Goal: Task Accomplishment & Management: Use online tool/utility

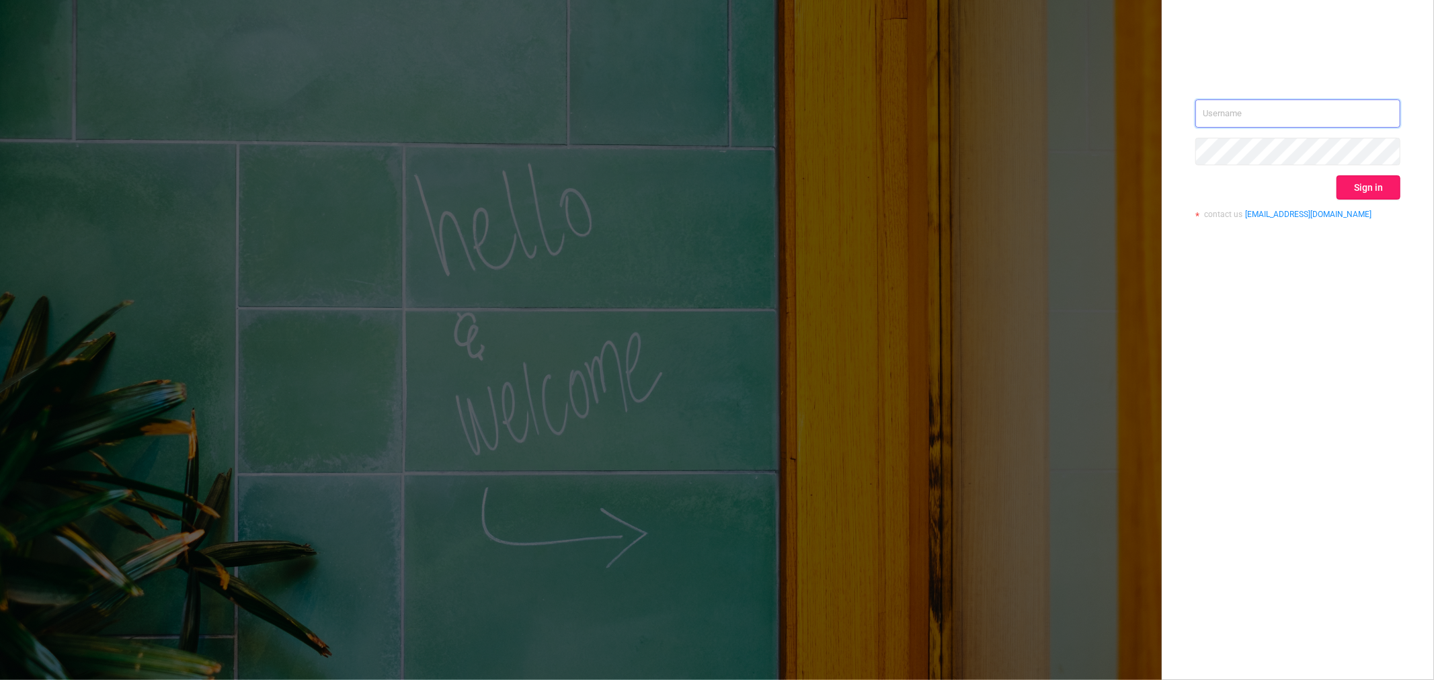
type input "[EMAIL_ADDRESS][DOMAIN_NAME]"
click at [1376, 187] on button "Sign in" at bounding box center [1368, 187] width 64 height 24
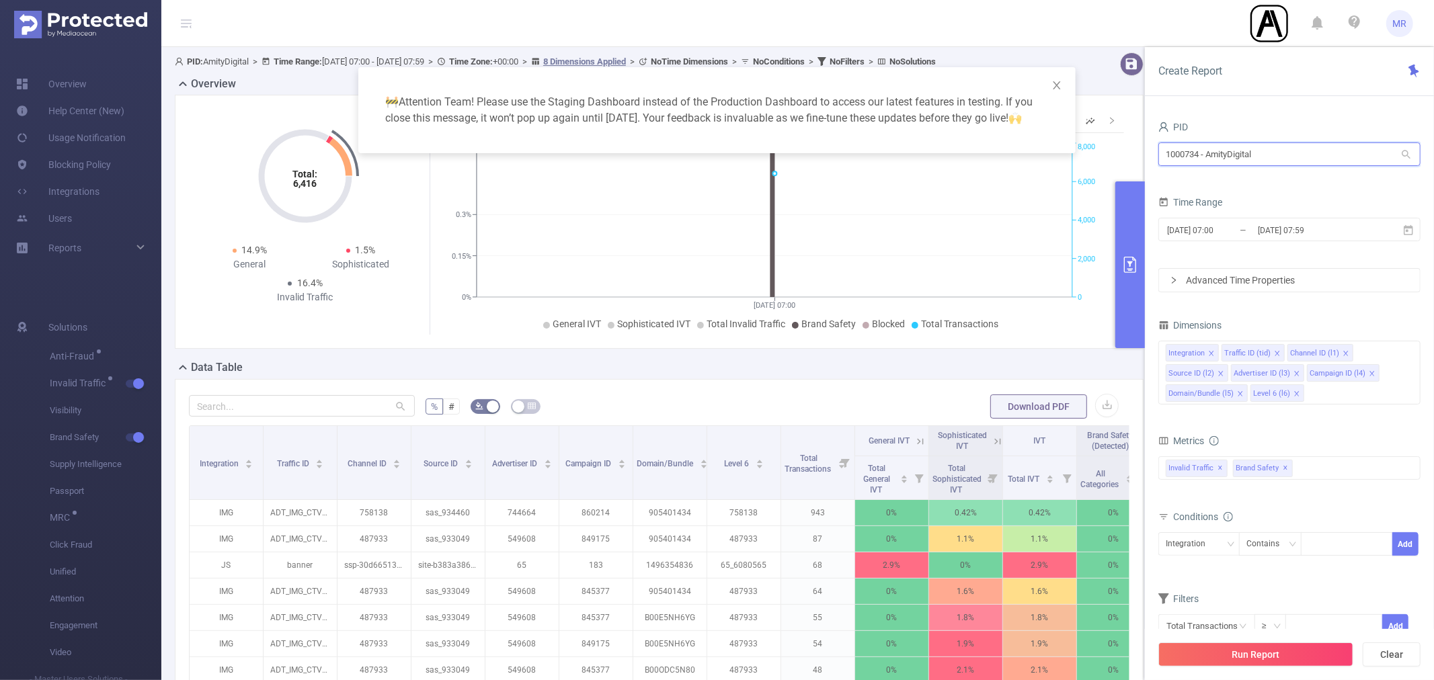
click at [1230, 153] on input "1000734 - AmityDigital" at bounding box center [1289, 154] width 262 height 24
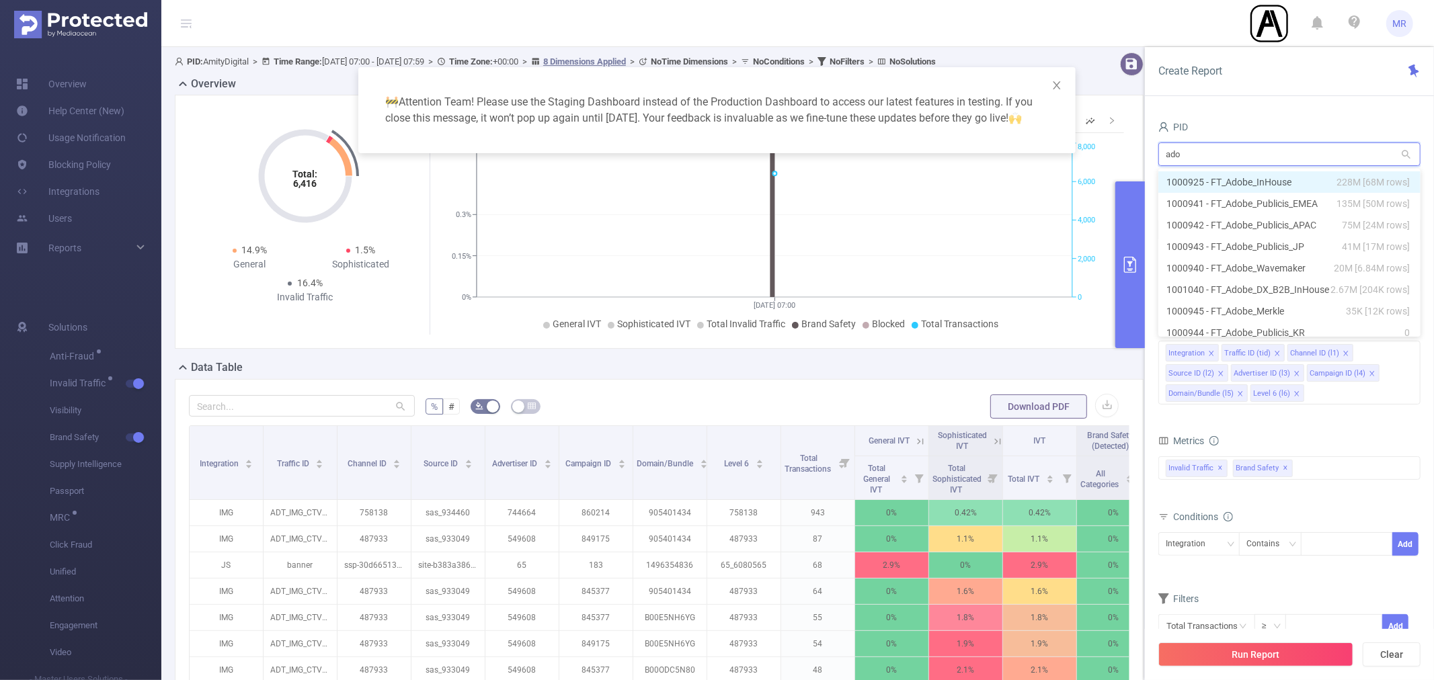
type input "adob"
click at [1235, 172] on li "1000925 - FT_Adobe_InHouse 228M [68M rows]" at bounding box center [1289, 182] width 262 height 22
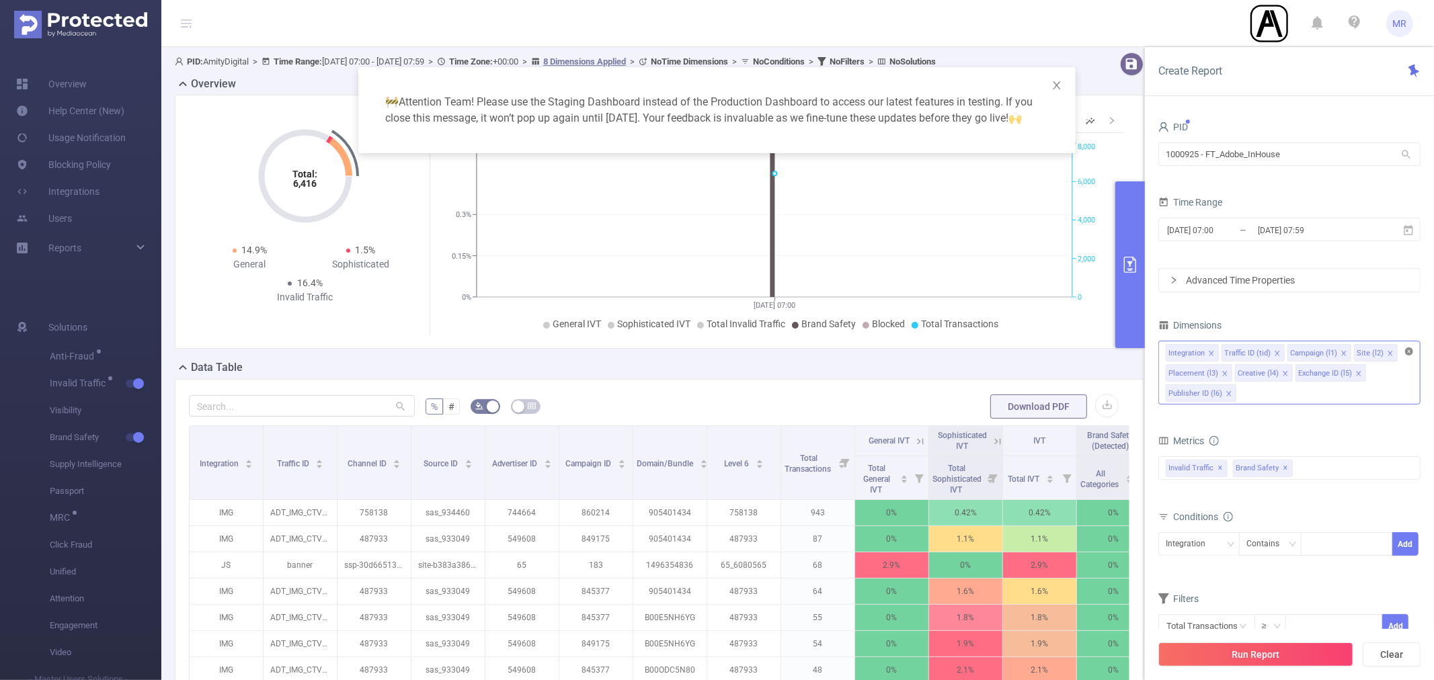
click at [1409, 351] on icon "icon: close-circle" at bounding box center [1409, 351] width 8 height 8
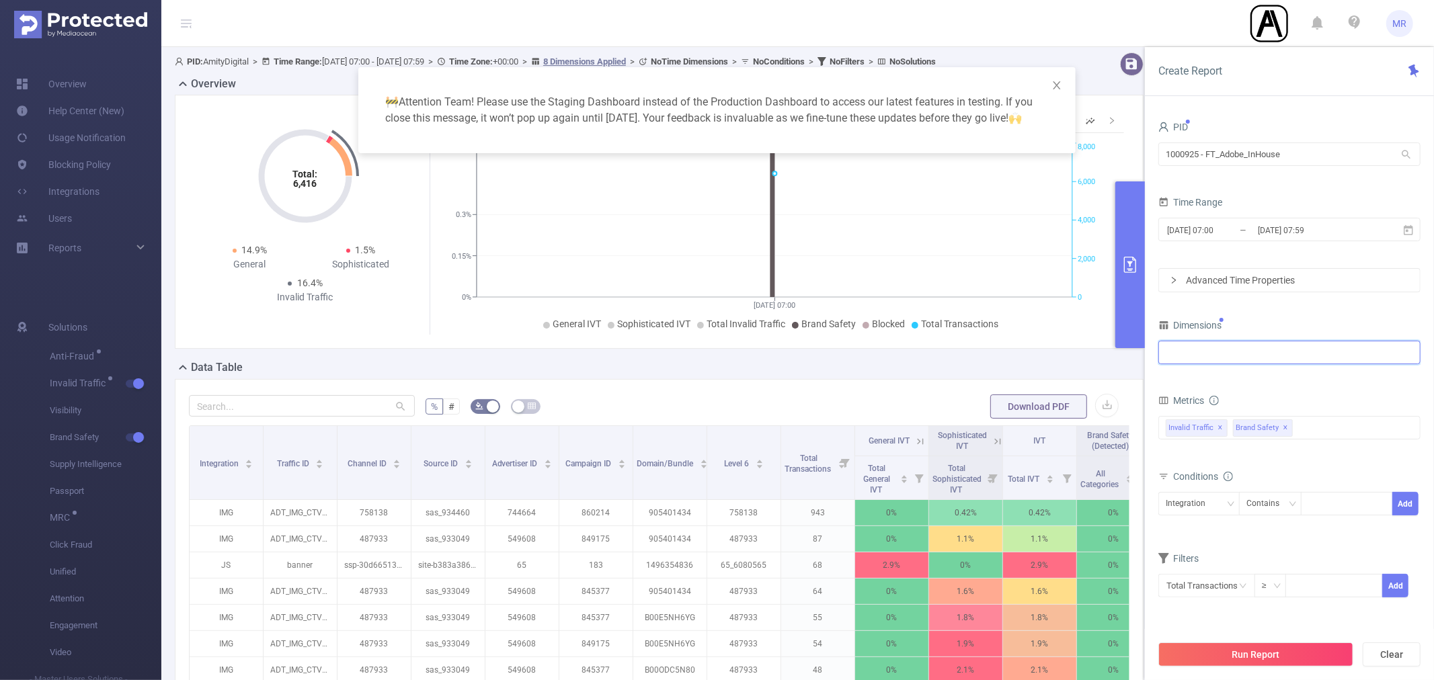
click at [1313, 351] on div at bounding box center [1288, 352] width 247 height 22
type input "integ"
click at [1318, 378] on li "Integration" at bounding box center [1289, 381] width 261 height 22
type input "host"
click at [1318, 378] on li "Host" at bounding box center [1289, 381] width 261 height 22
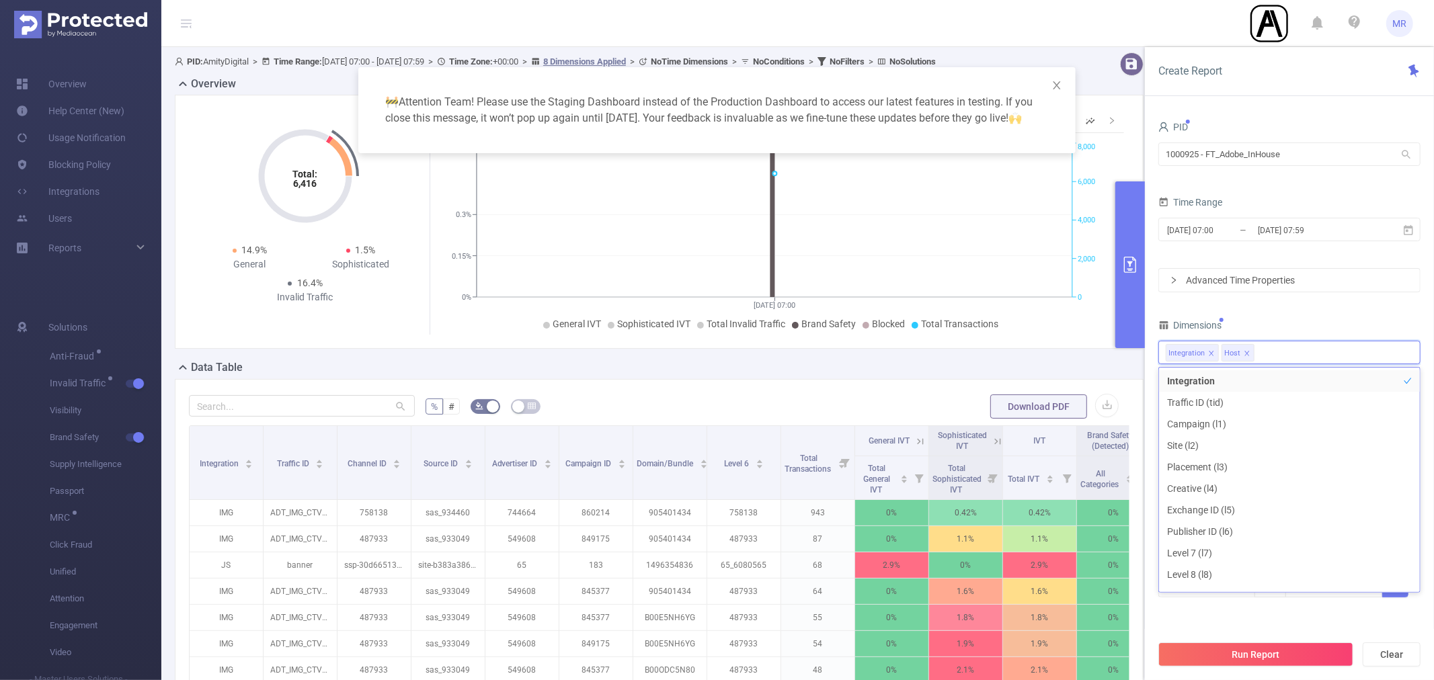
click at [1299, 253] on form "PID 1000925 - FT_Adobe_InHouse 1000925 - FT_Adobe_InHouse Time Range [DATE] 07:…" at bounding box center [1289, 205] width 262 height 175
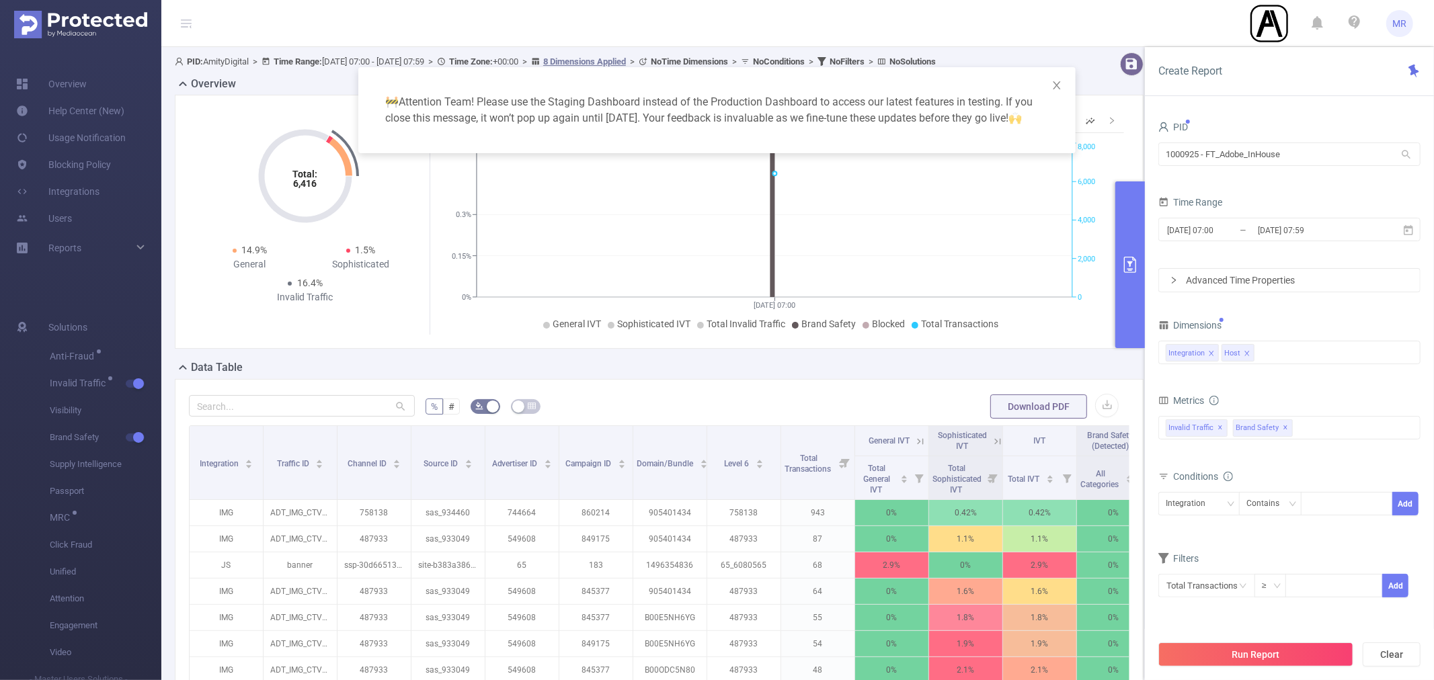
click at [1257, 277] on div "Advanced Time Properties" at bounding box center [1289, 280] width 261 height 23
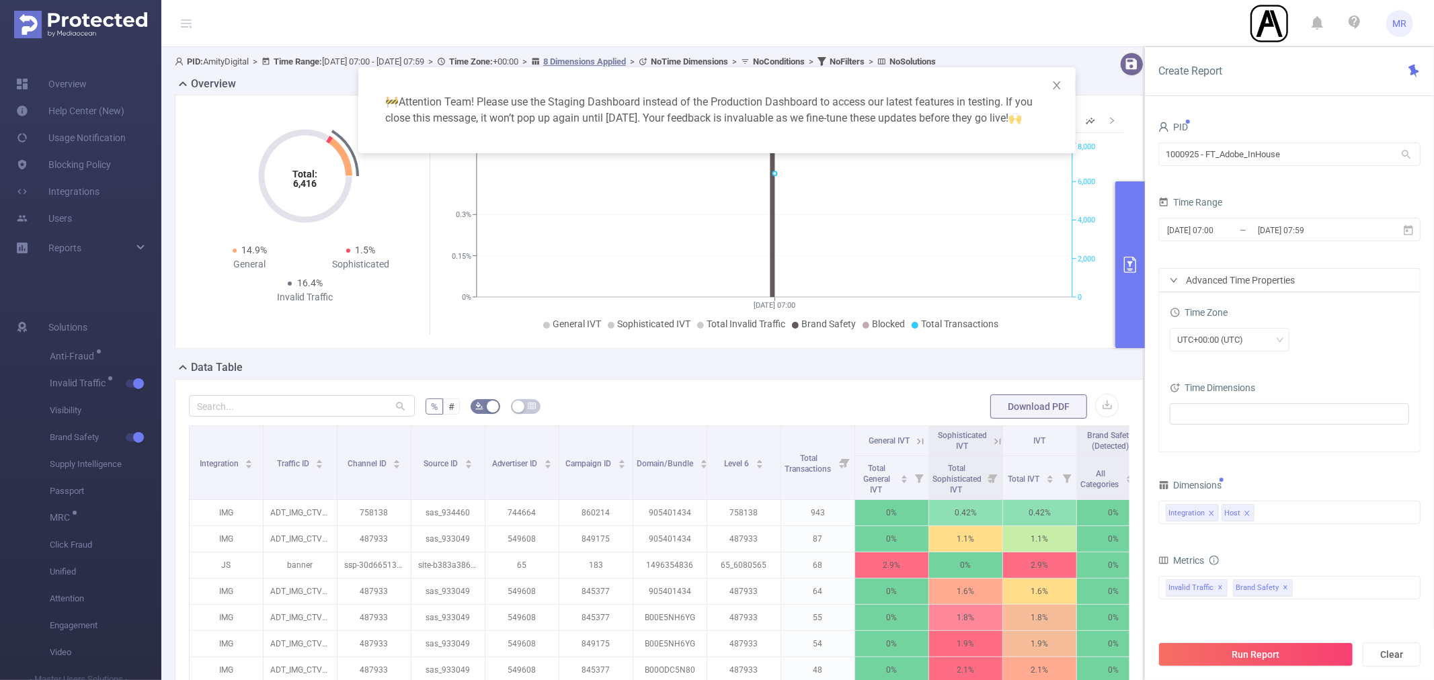
click at [1248, 284] on div "Advanced Time Properties" at bounding box center [1289, 280] width 261 height 23
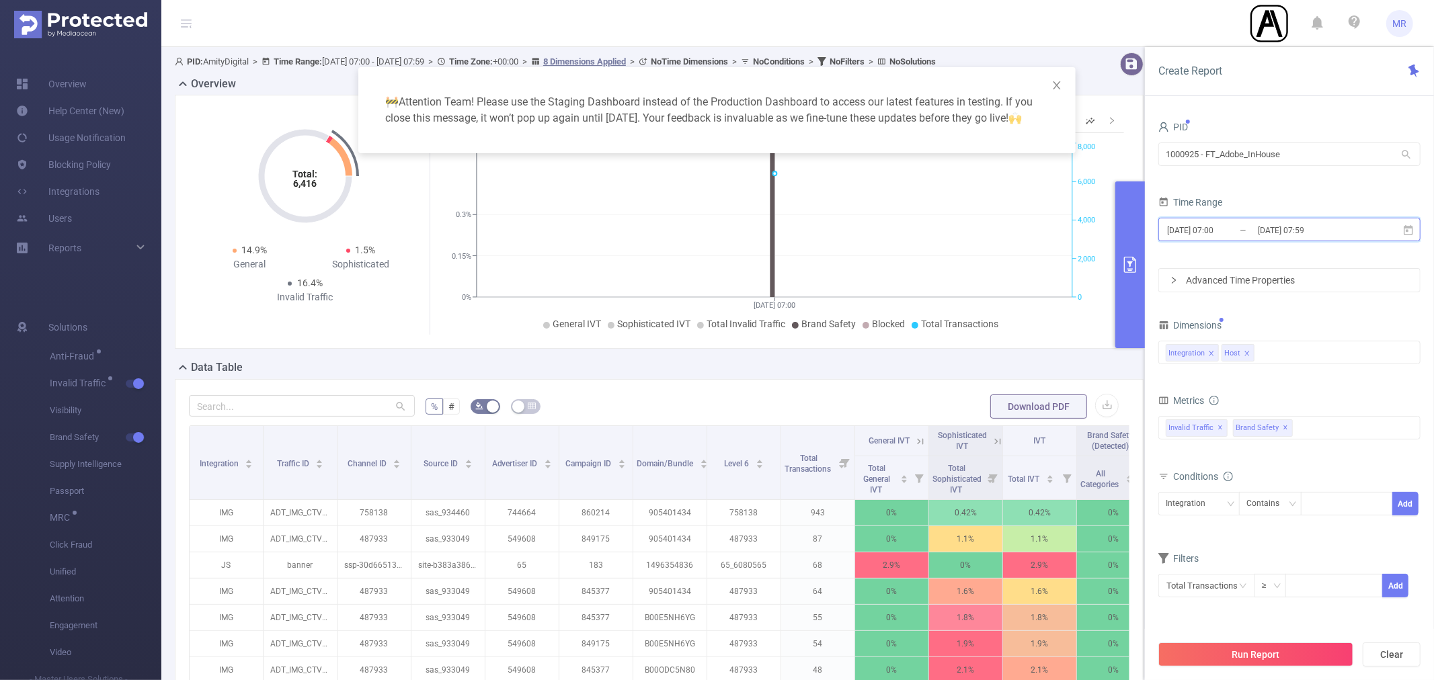
click at [1248, 239] on span "[DATE] 07:00 _ [DATE] 07:59" at bounding box center [1289, 230] width 262 height 24
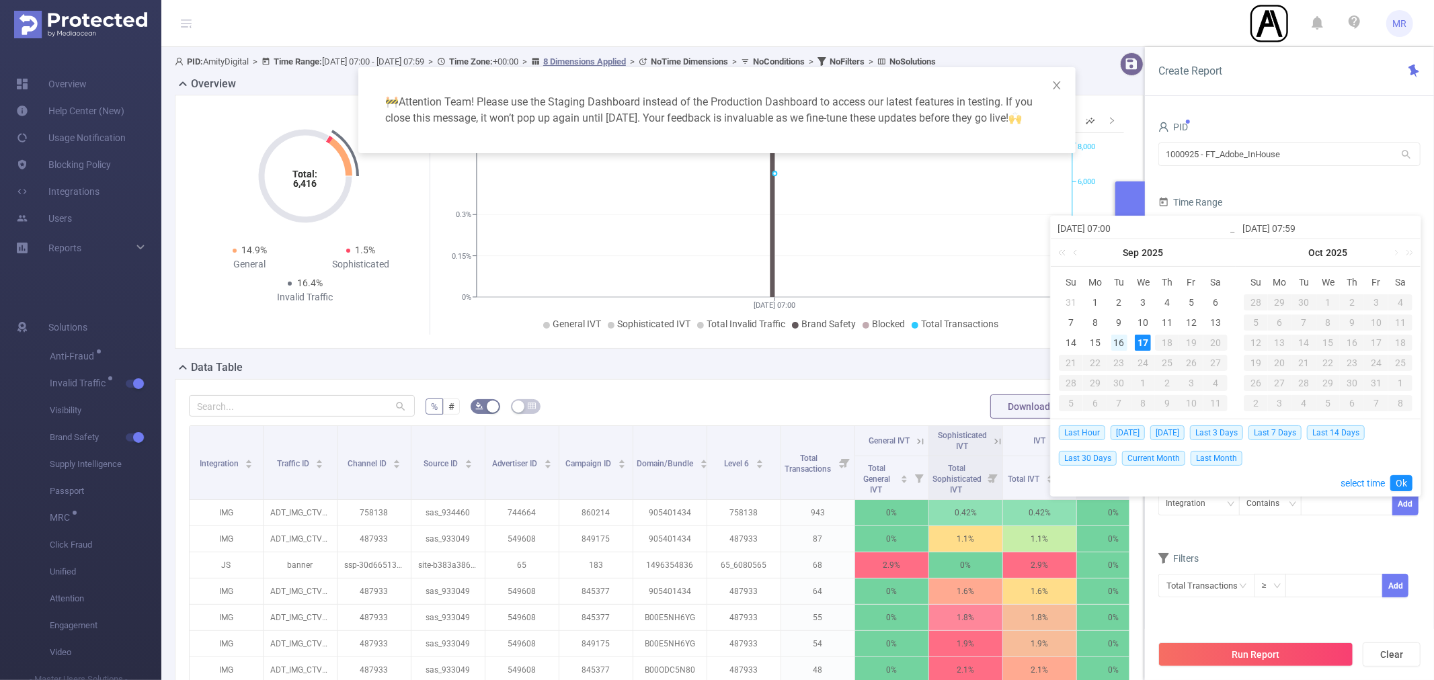
click at [1122, 340] on div "16" at bounding box center [1119, 343] width 16 height 16
type input "[DATE] 07:00"
type input "[DATE] 07:59"
type input "[DATE] 07:00"
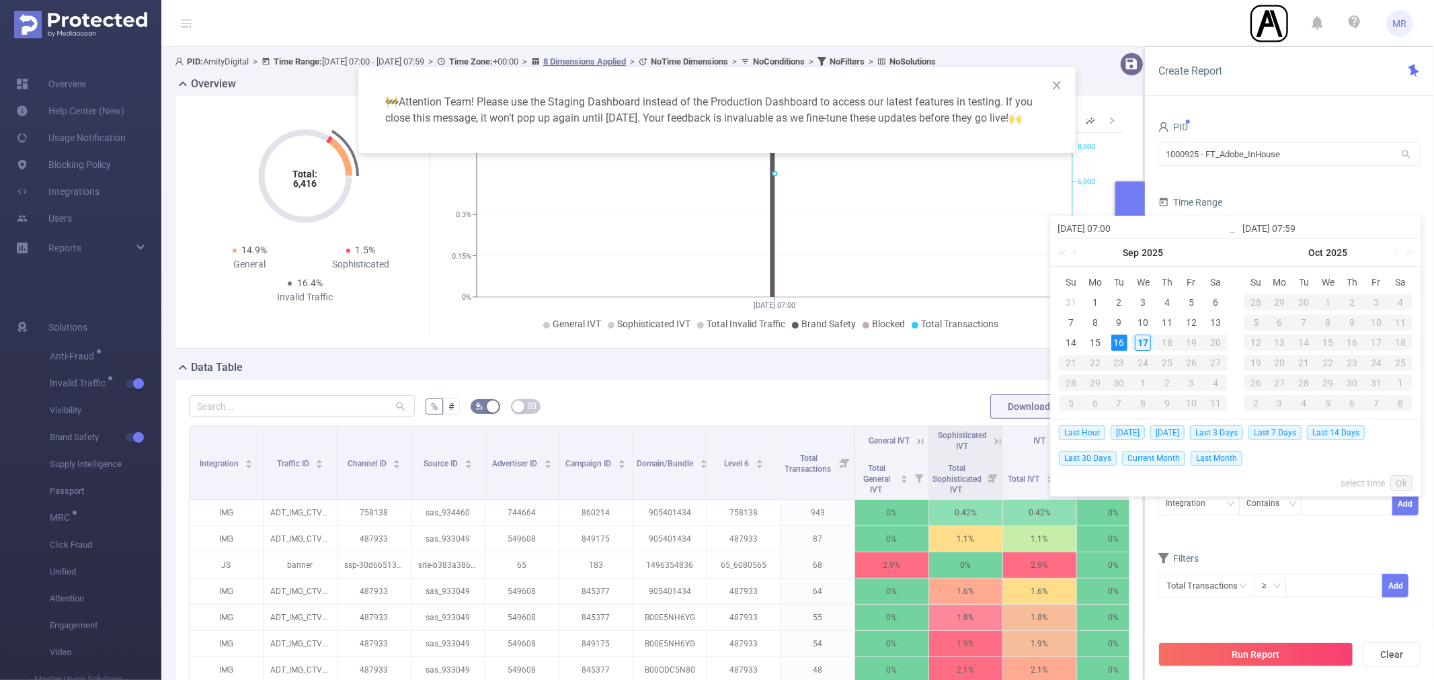
type input "[DATE] 07:59"
click at [1112, 227] on input "[DATE] 07:00" at bounding box center [1142, 228] width 171 height 16
type input "[DATE] 0:00"
type input "[DATE] 00:00"
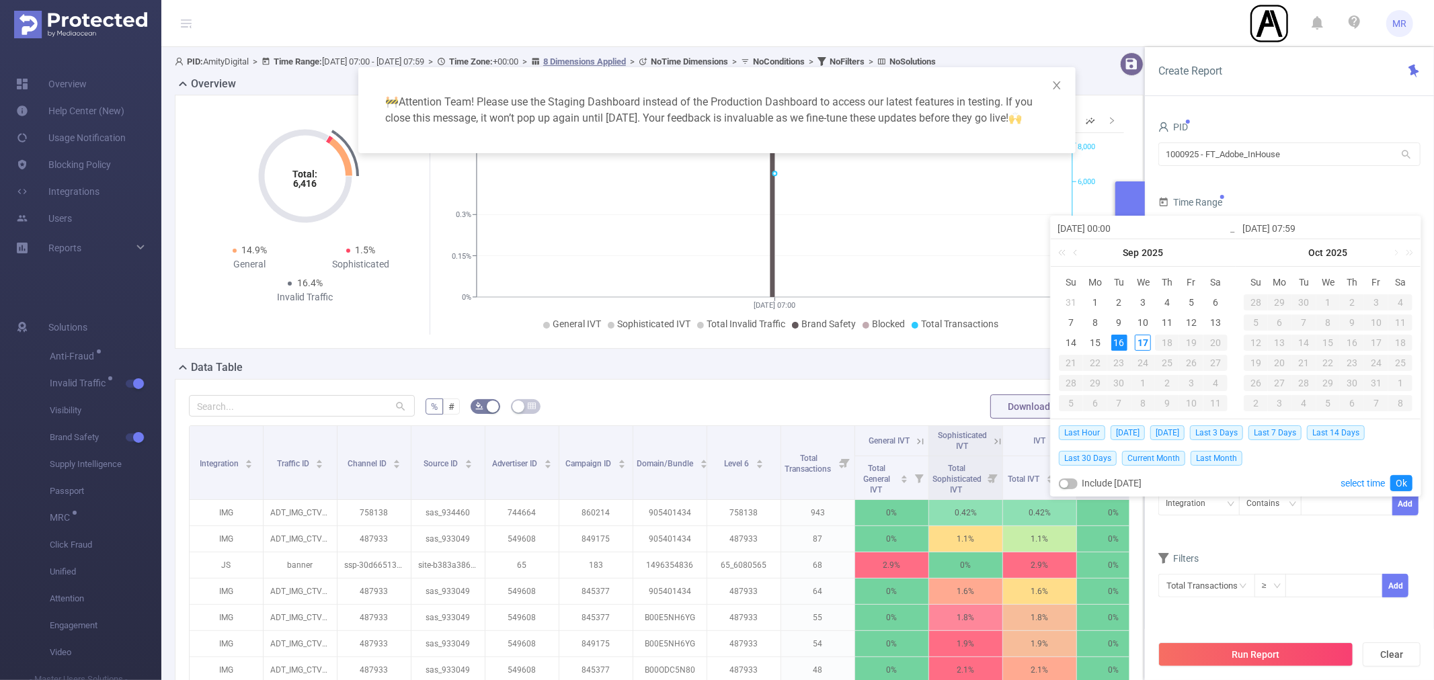
type input "[DATE] 00:00"
click at [1296, 224] on input "[DATE] 07:59" at bounding box center [1327, 228] width 171 height 16
type input "[DATE] 2:59"
type input "[DATE] 23:59"
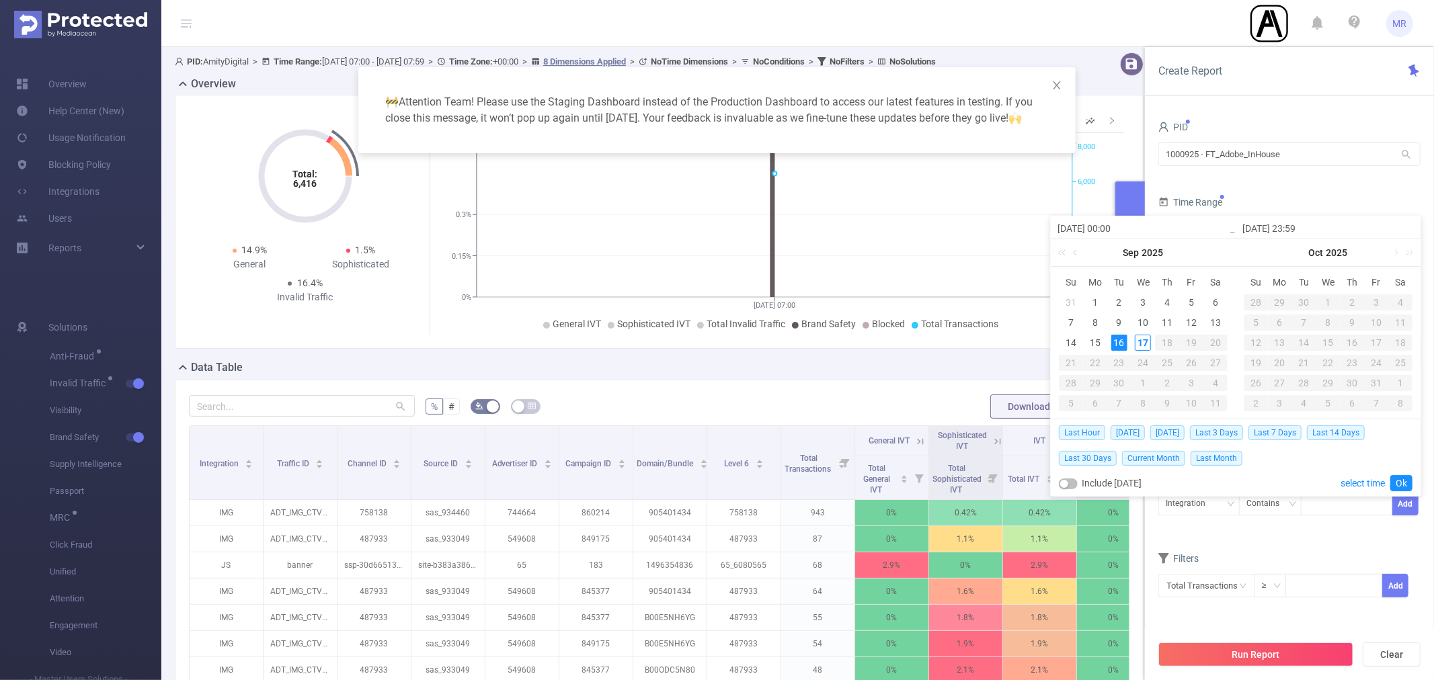
type input "[DATE] 23:59"
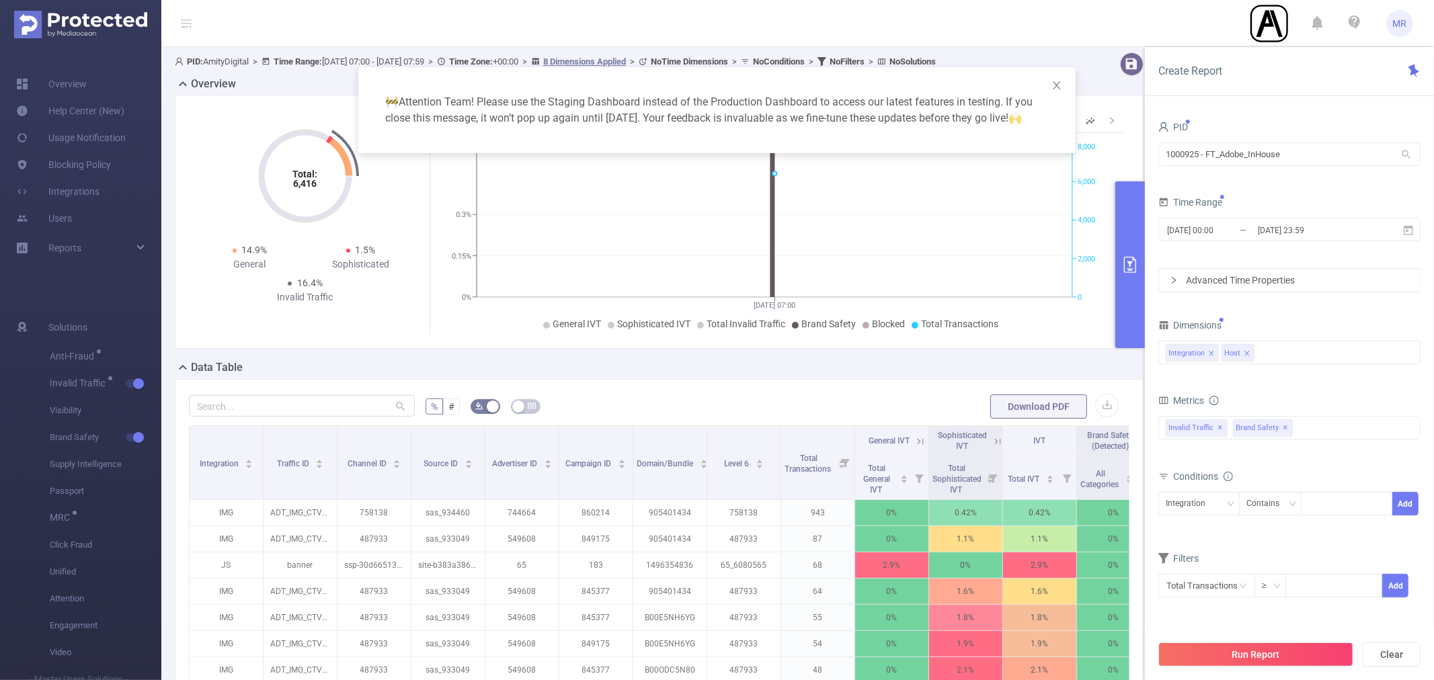
click at [1320, 189] on form "PID 1000925 - FT_Adobe_InHouse 1000925 - FT_Adobe_InHouse Time Range [DATE] 00:…" at bounding box center [1289, 205] width 262 height 175
click at [1245, 656] on button "Run Report" at bounding box center [1255, 655] width 195 height 24
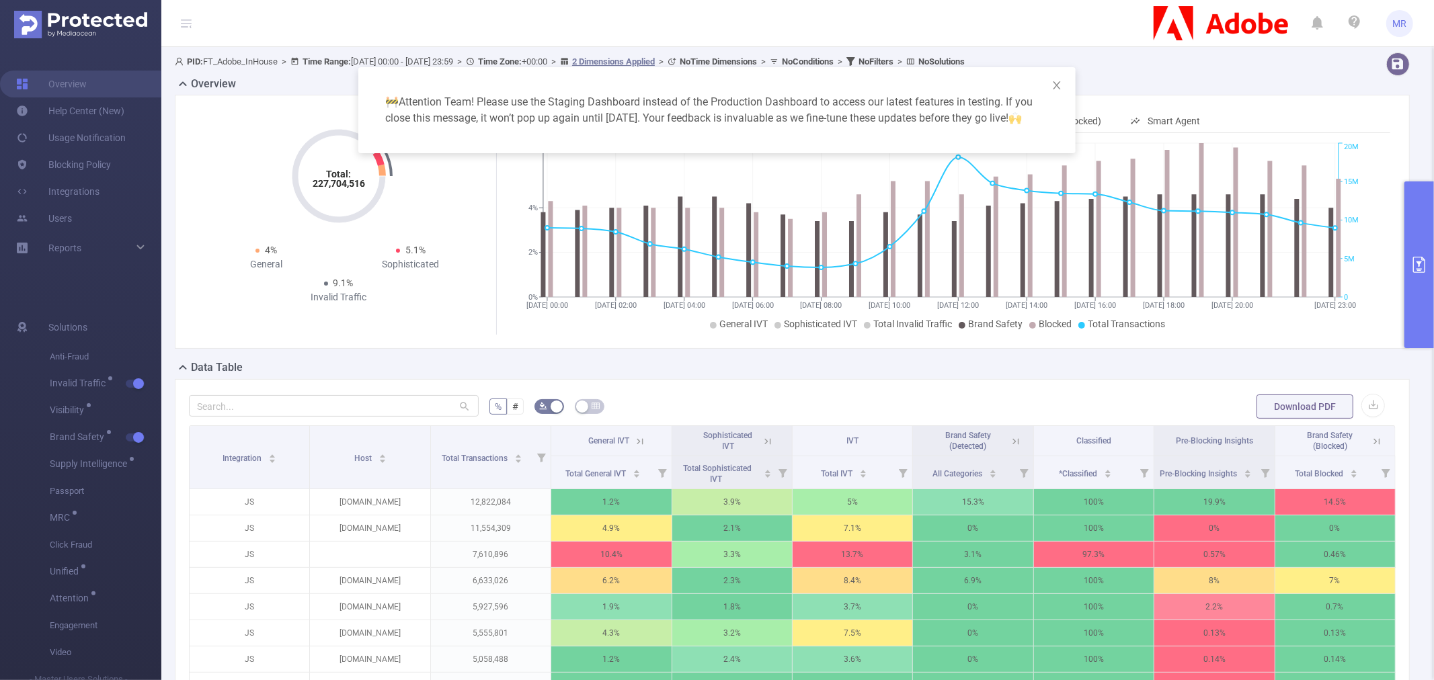
click at [538, 458] on div "🚧 Attention Team! Please use the Staging Dashboard instead of the Production Da…" at bounding box center [717, 340] width 1434 height 680
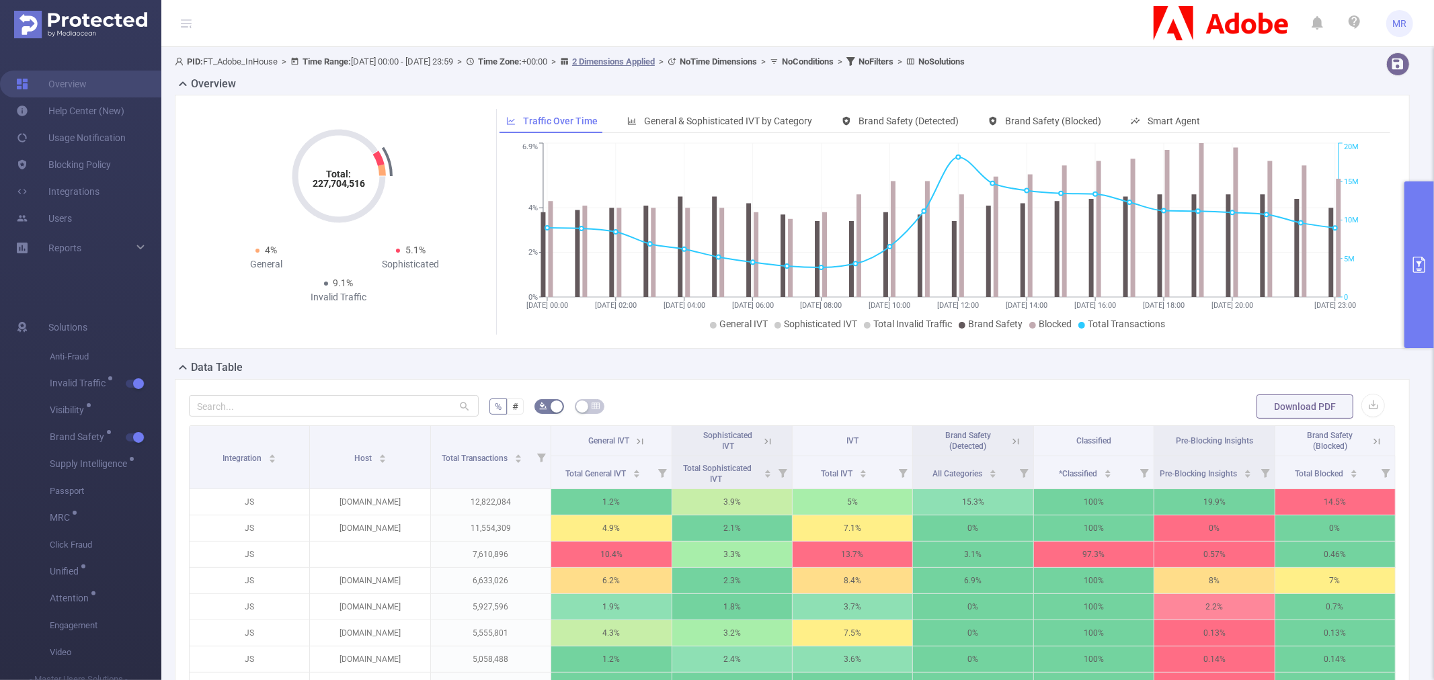
click at [538, 458] on icon at bounding box center [541, 458] width 9 height 9
click at [386, 527] on div at bounding box center [386, 524] width 9 height 9
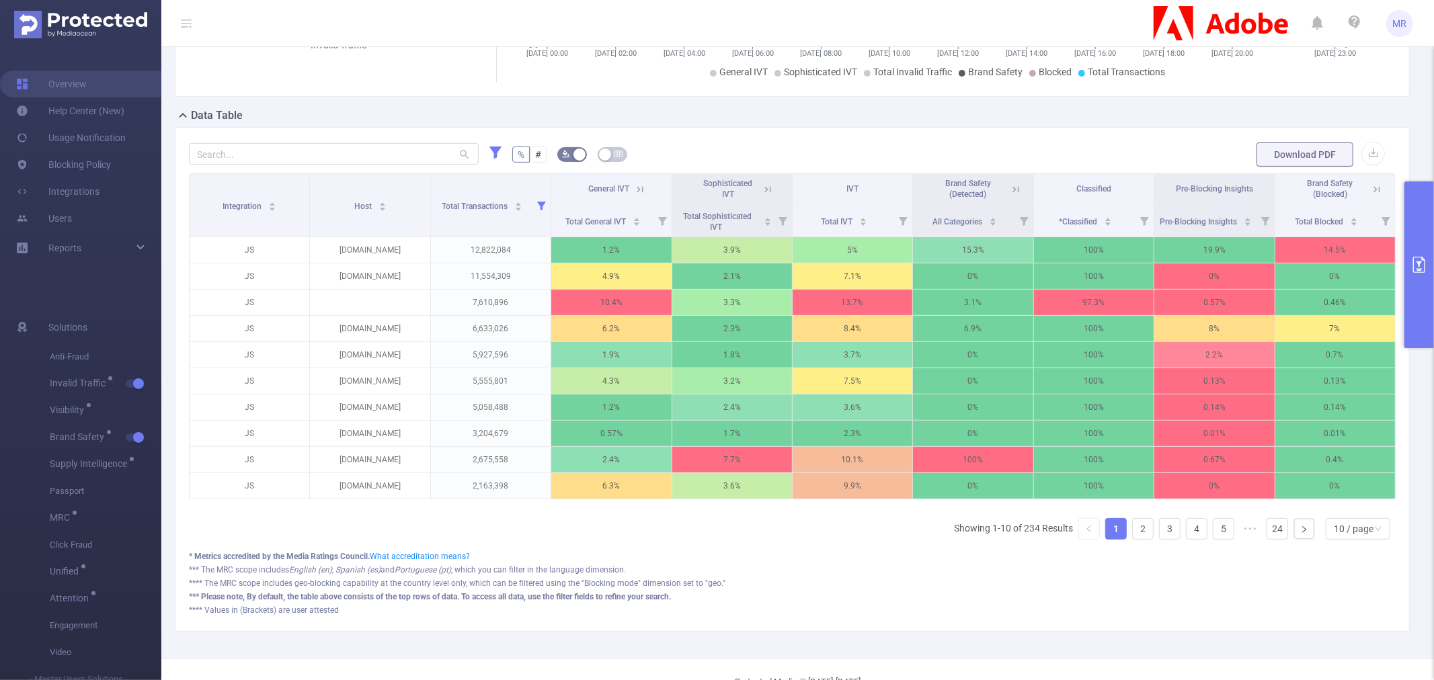
scroll to position [300, 0]
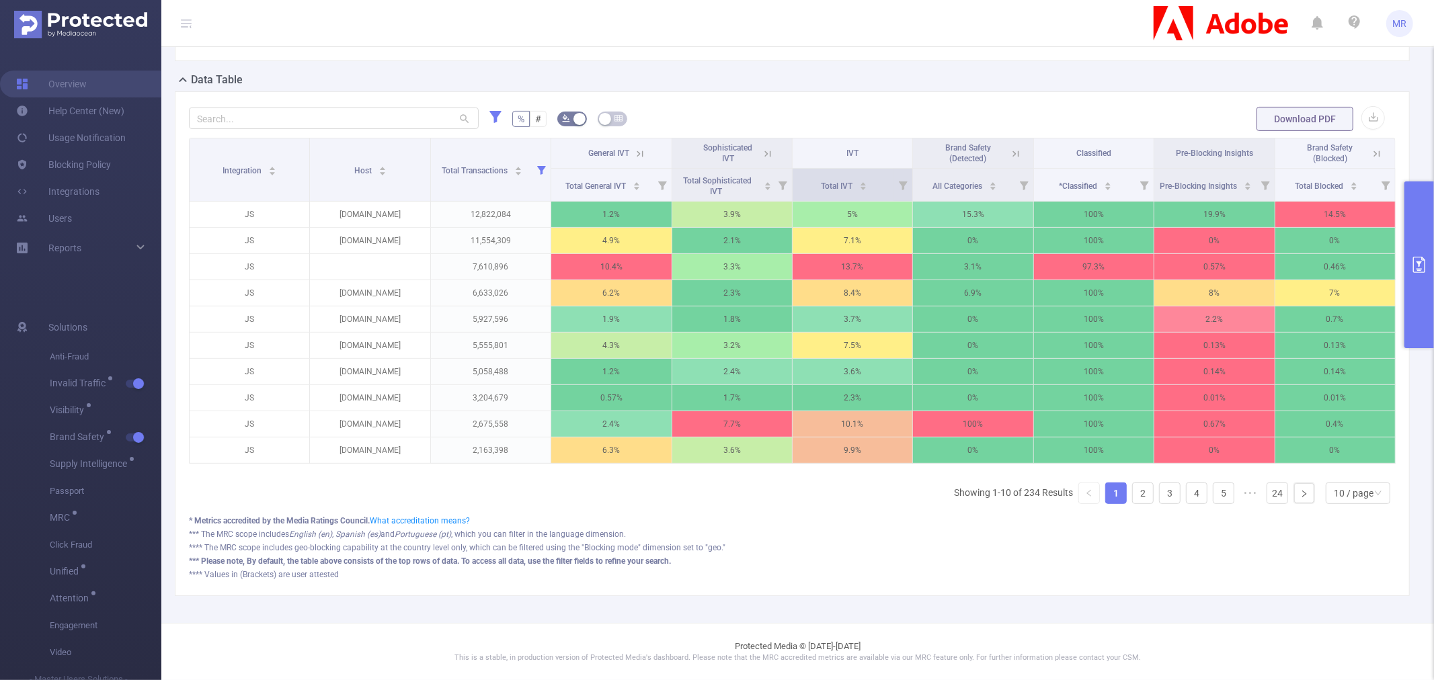
click at [893, 169] on icon at bounding box center [902, 185] width 19 height 32
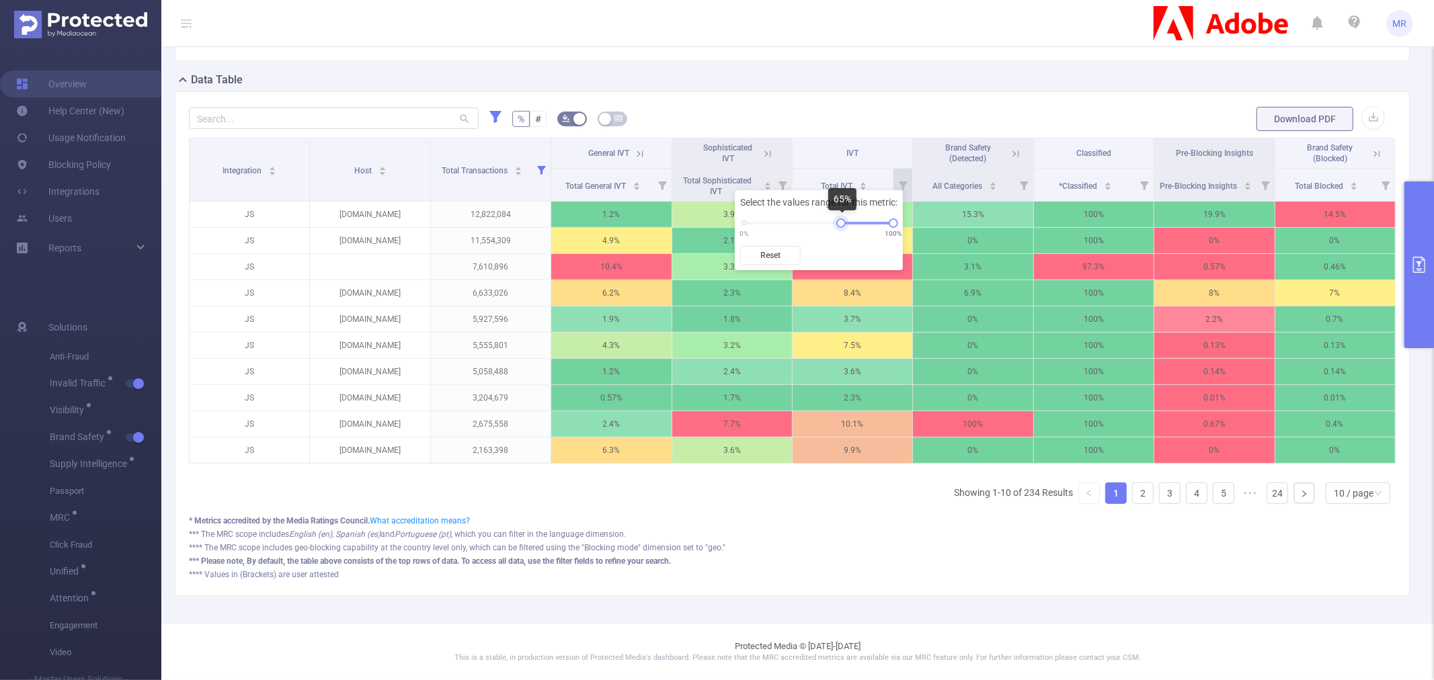
drag, startPoint x: 742, startPoint y: 222, endPoint x: 841, endPoint y: 217, distance: 99.0
click at [841, 217] on div "Select the values range for this metric: 0% 100% Reset" at bounding box center [819, 230] width 168 height 80
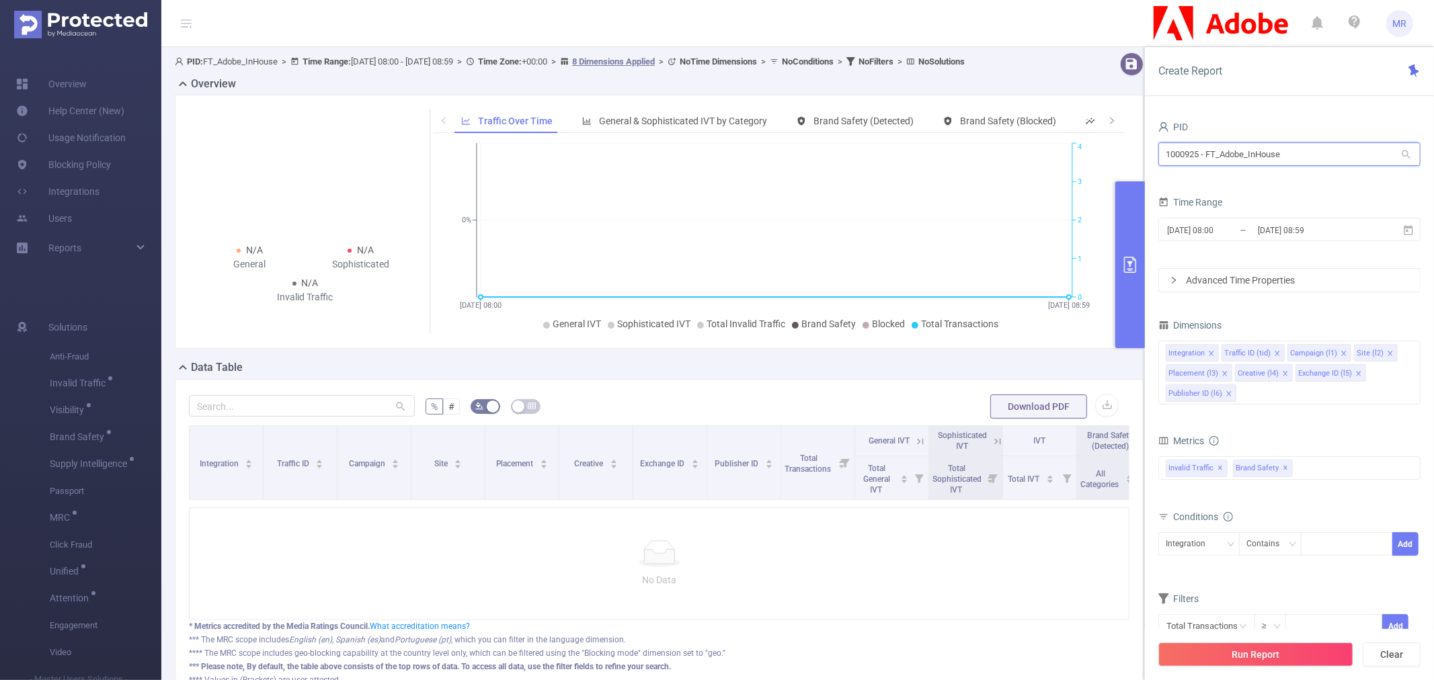
click at [1258, 151] on input "1000925 - FT_Adobe_InHouse" at bounding box center [1289, 154] width 262 height 24
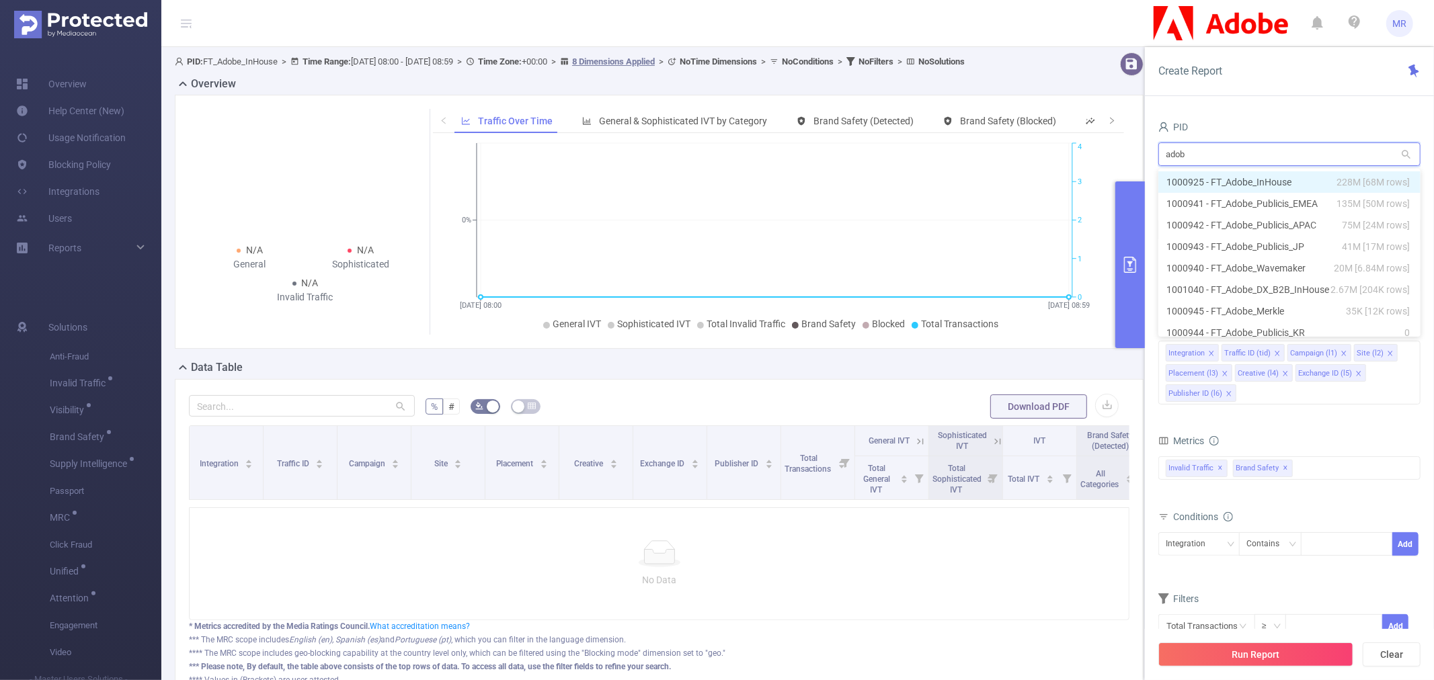
click at [1271, 178] on li "1000925 - FT_Adobe_InHouse 228M [68M rows]" at bounding box center [1289, 182] width 262 height 22
type input "1000925 - FT_Adobe_InHouse"
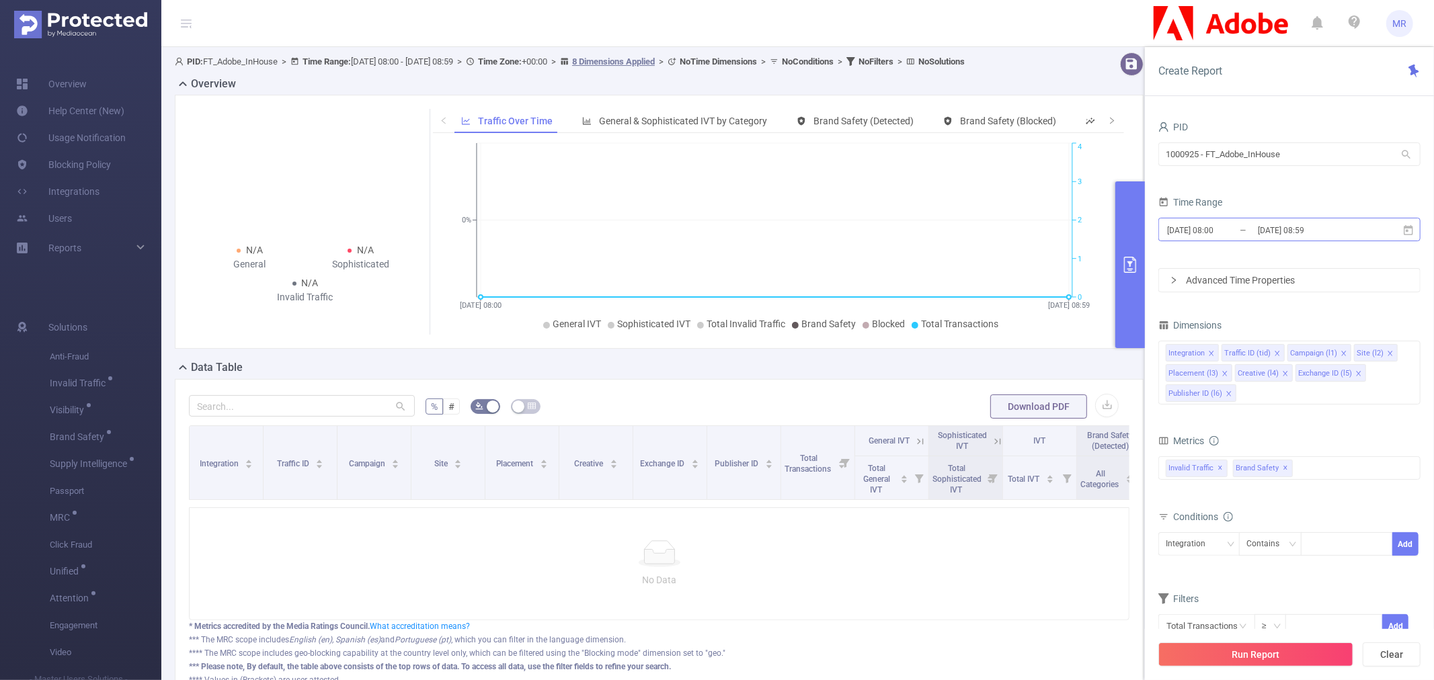
click at [1344, 229] on input "2025-09-17 08:59" at bounding box center [1310, 230] width 109 height 18
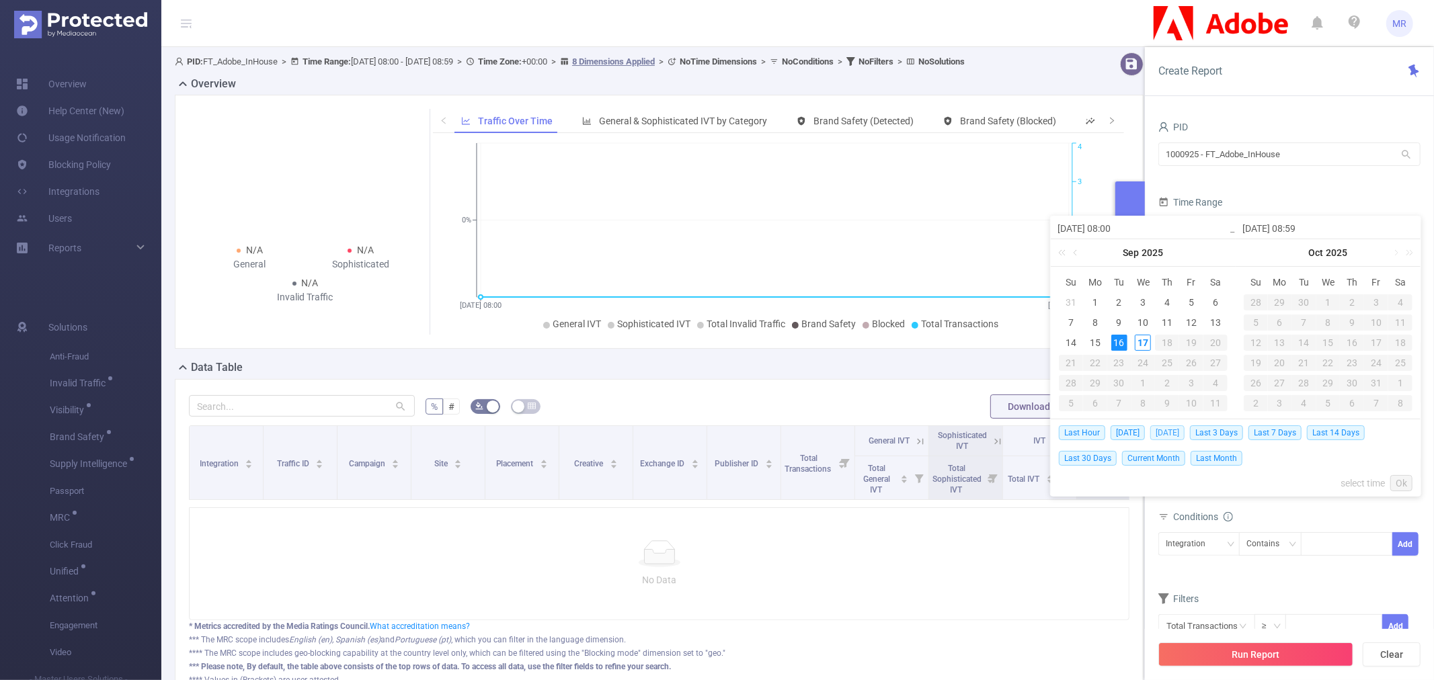
click at [1167, 432] on span "[DATE]" at bounding box center [1167, 432] width 34 height 15
type input "[DATE] 00:00"
type input "[DATE] 23:59"
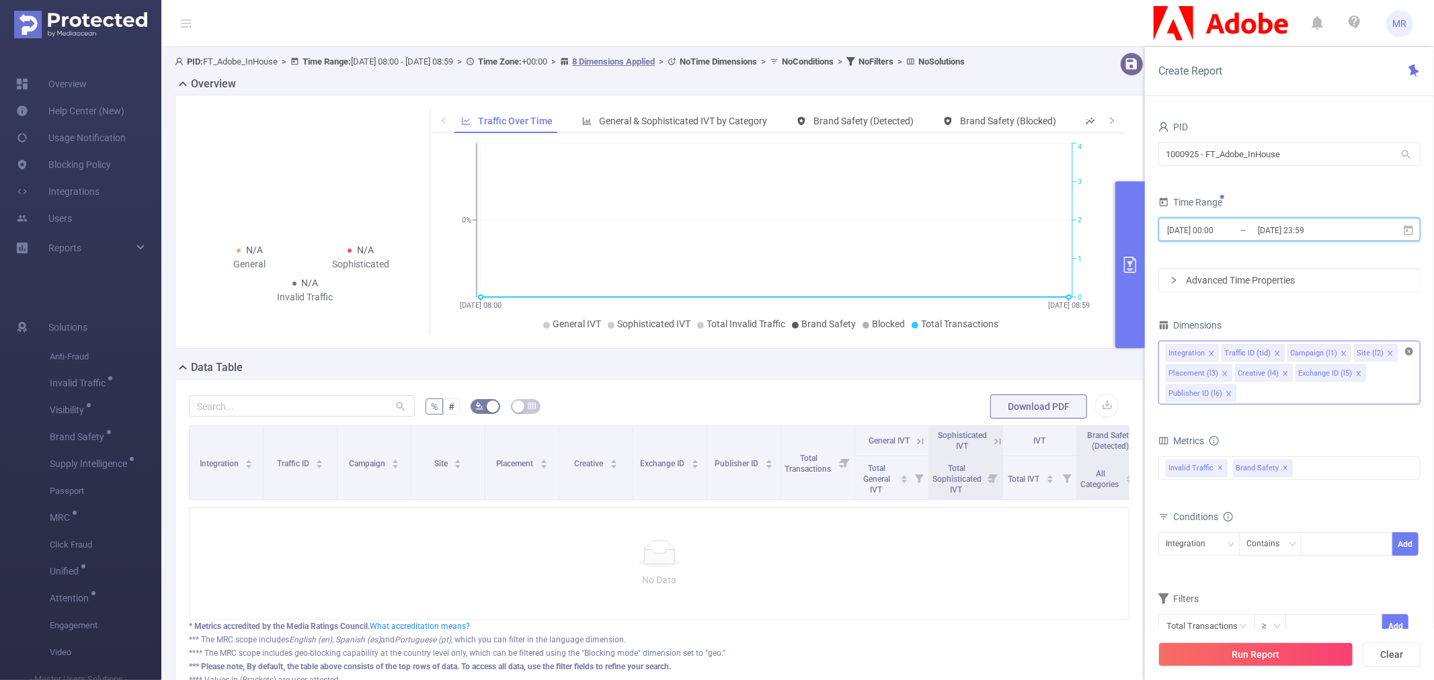
click at [1407, 350] on icon "icon: close-circle" at bounding box center [1409, 351] width 8 height 8
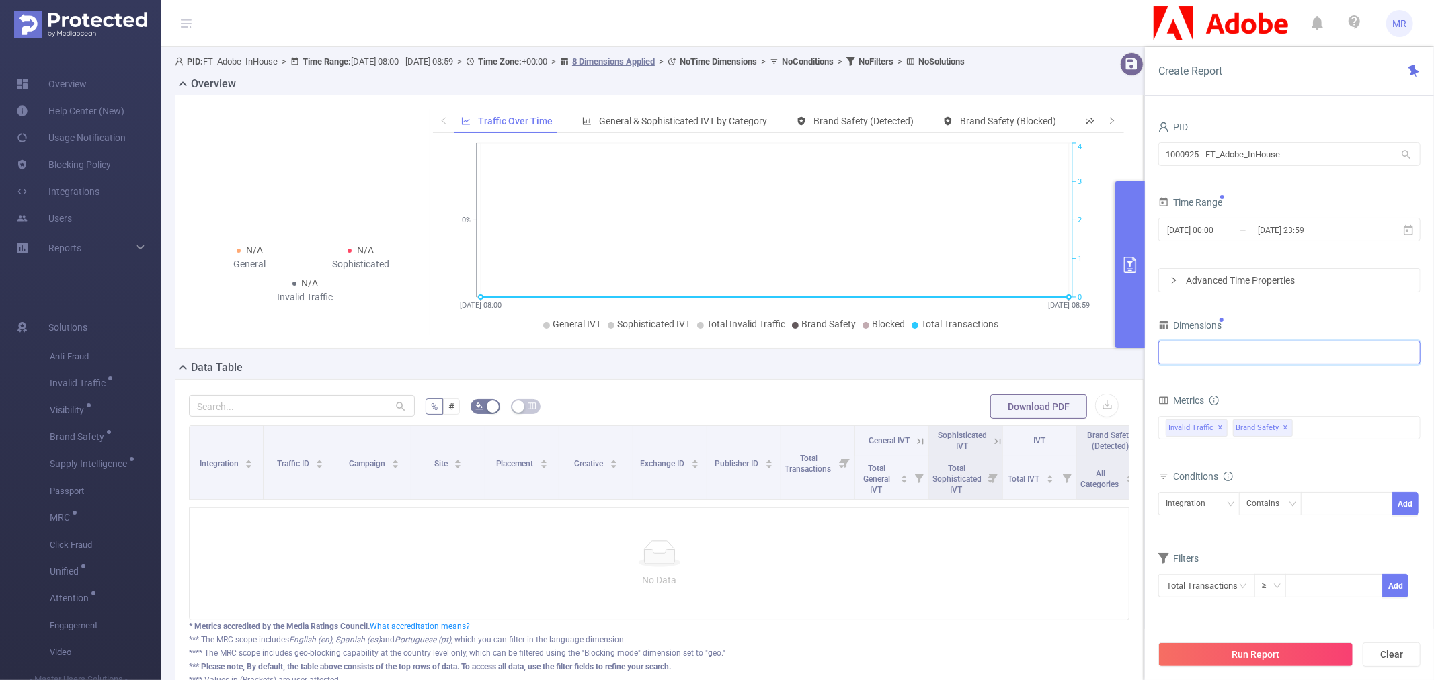
click at [1282, 360] on div at bounding box center [1288, 352] width 247 height 22
type input "inte"
click at [1233, 379] on li "Integration" at bounding box center [1289, 381] width 261 height 22
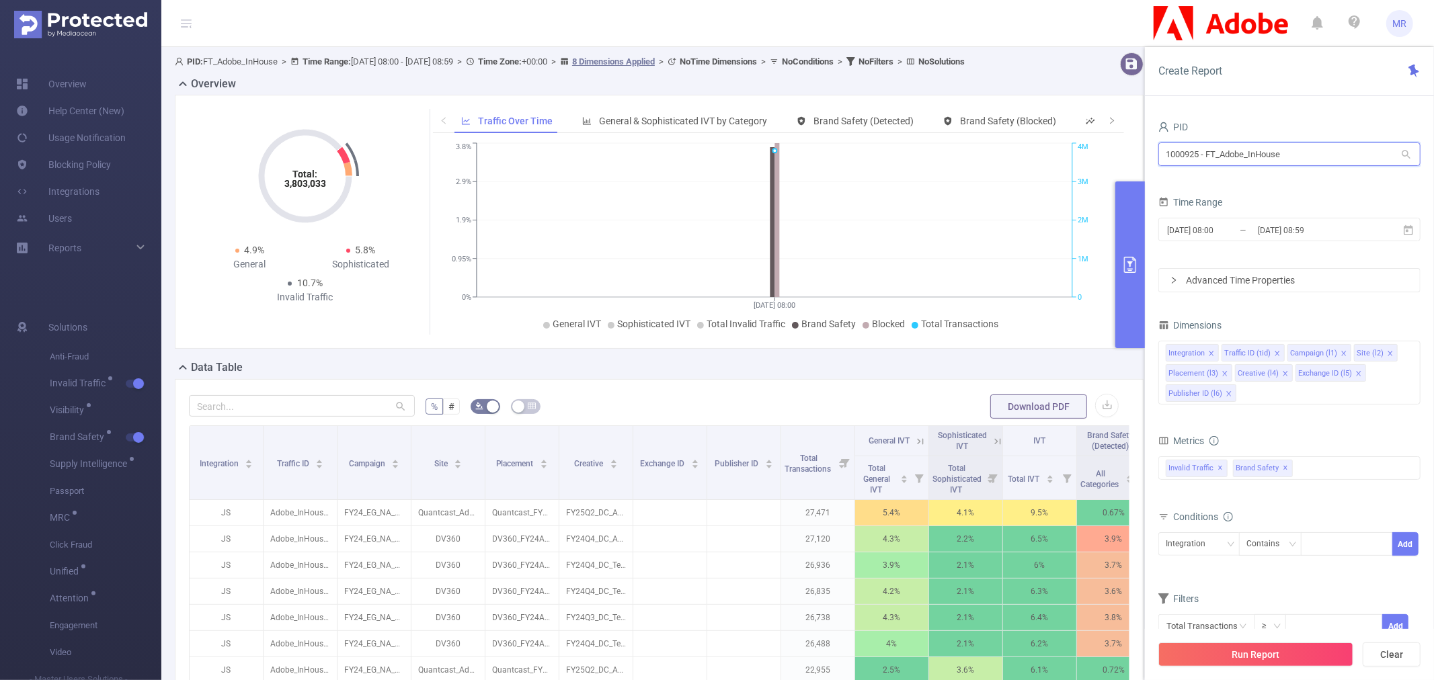
click at [1258, 153] on input "1000925 - FT_Adobe_InHouse" at bounding box center [1289, 154] width 262 height 24
click at [1253, 118] on div "PID" at bounding box center [1289, 129] width 262 height 22
click at [1298, 237] on input "2025-09-17 08:59" at bounding box center [1310, 230] width 109 height 18
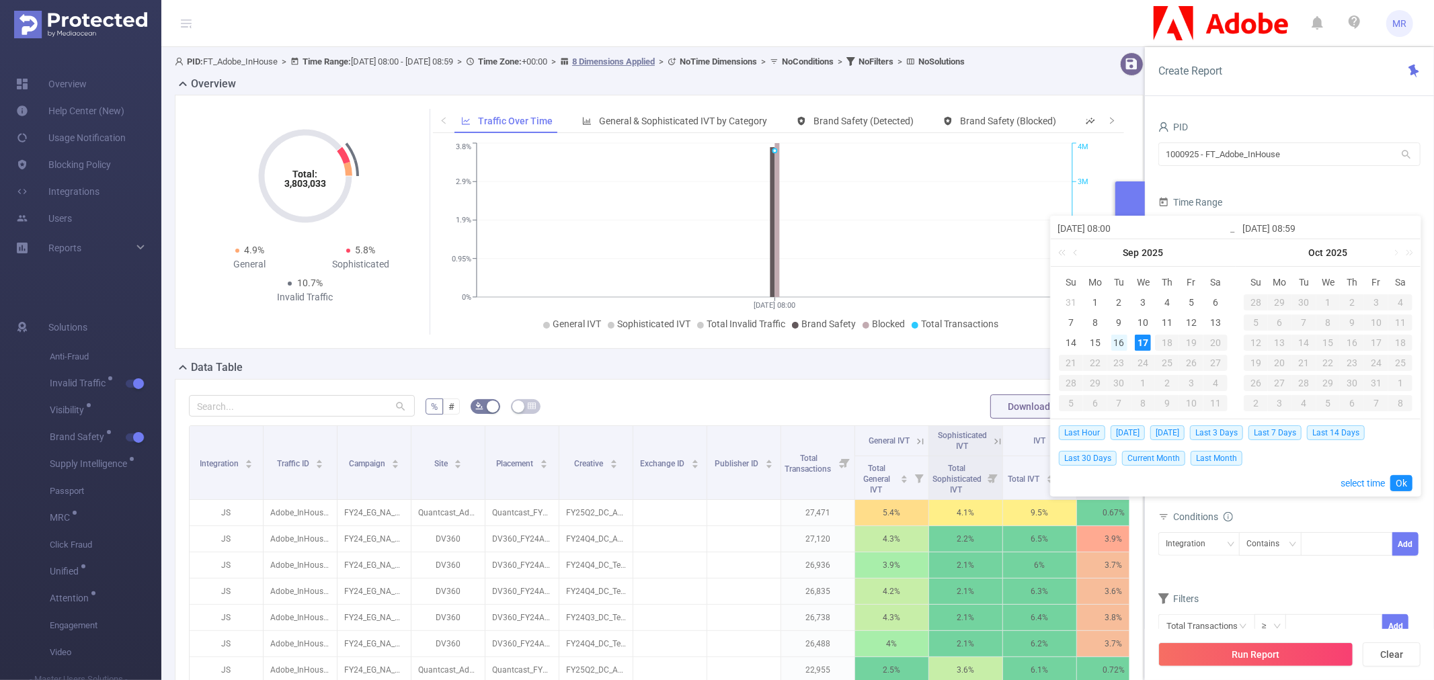
click at [1124, 340] on div "16" at bounding box center [1119, 343] width 16 height 16
type input "2025-09-16 08:00"
type input "2025-09-16 08:59"
type input "2025-09-16 08:00"
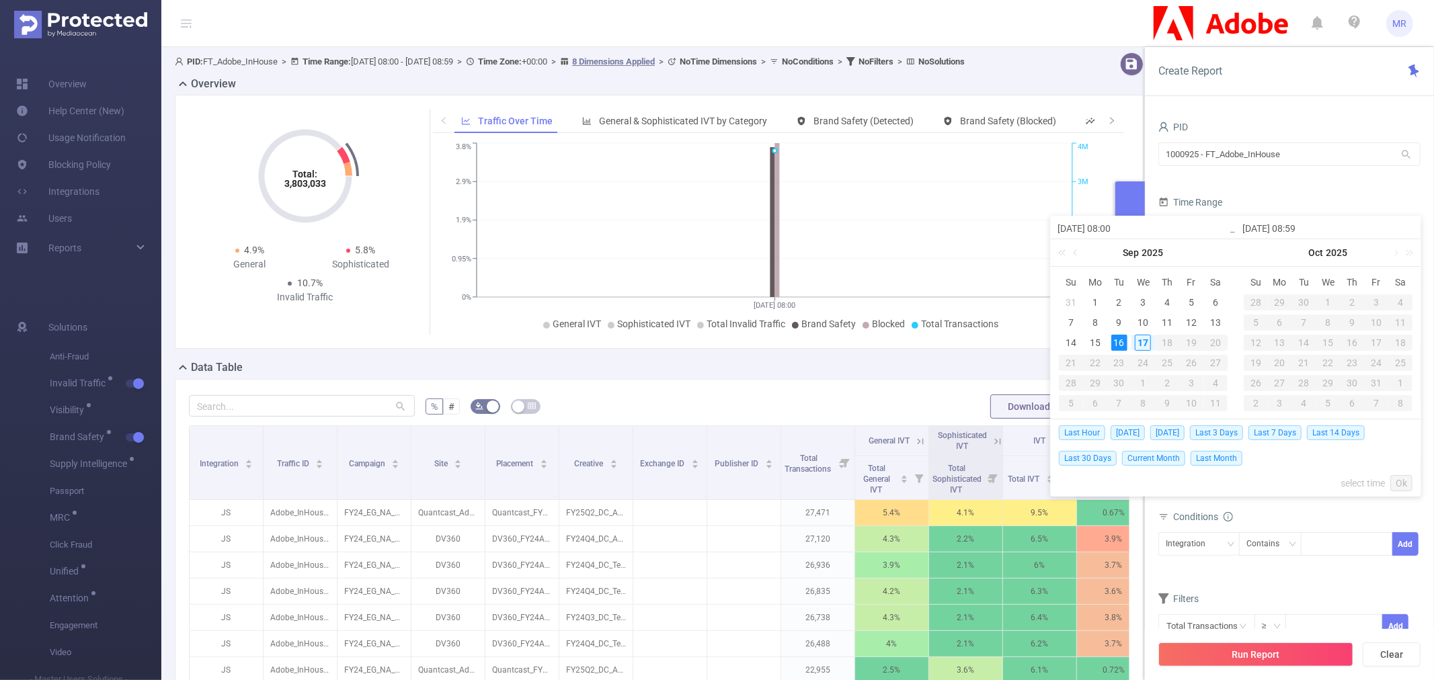
type input "2025-09-16 08:59"
click at [1109, 230] on input "2025-09-16 08:00" at bounding box center [1142, 228] width 171 height 16
type input "[DATE] 0:00"
type input "[DATE] 00:00"
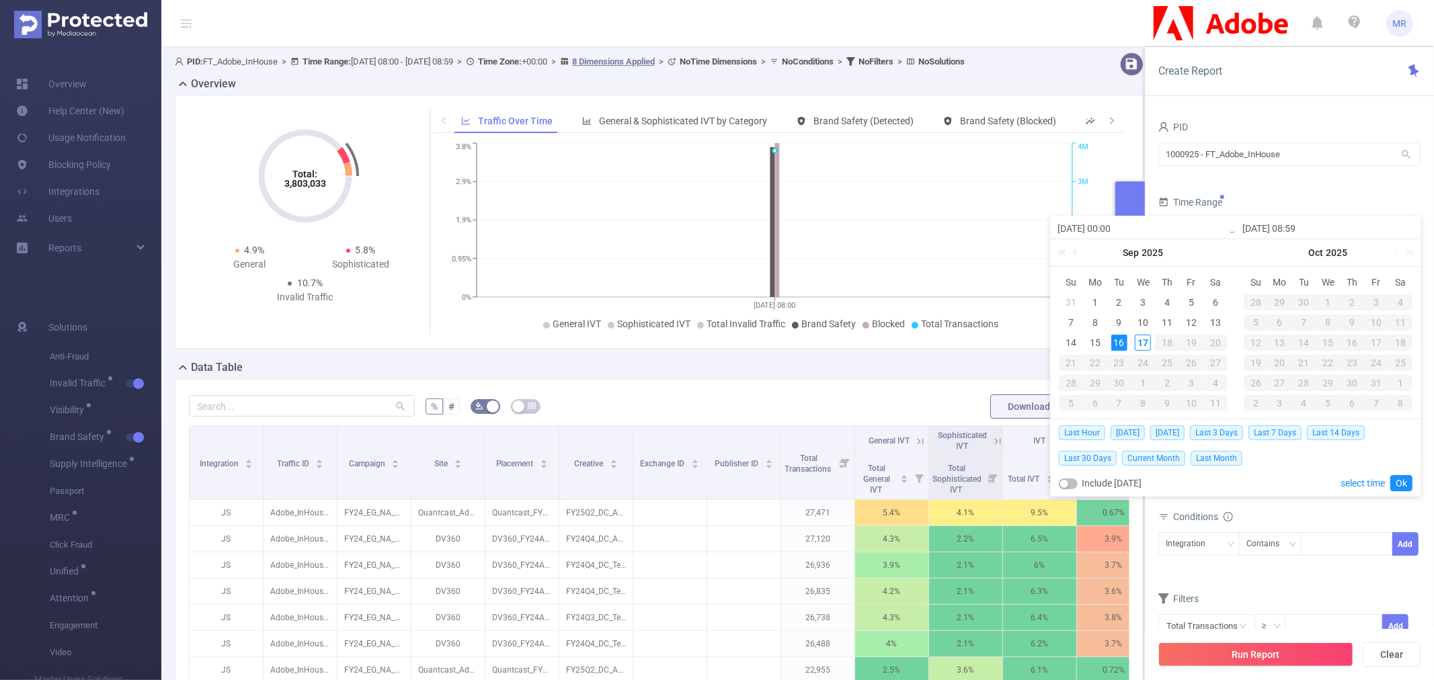
type input "[DATE] 00:00"
click at [1295, 227] on input "2025-09-16 08:59" at bounding box center [1327, 228] width 171 height 16
type input "[DATE] 2:59"
type input "[DATE] 23:59"
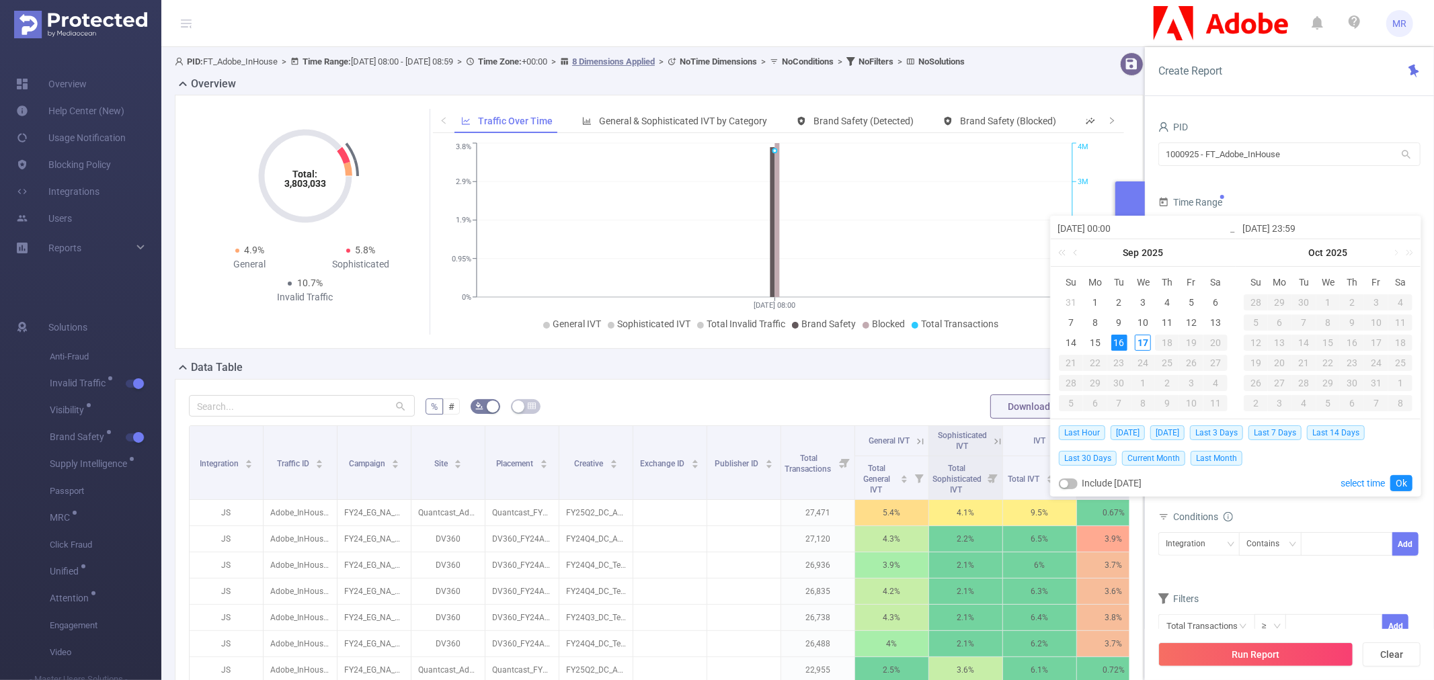
type input "[DATE] 23:59"
click at [1288, 121] on div "PID" at bounding box center [1289, 129] width 262 height 22
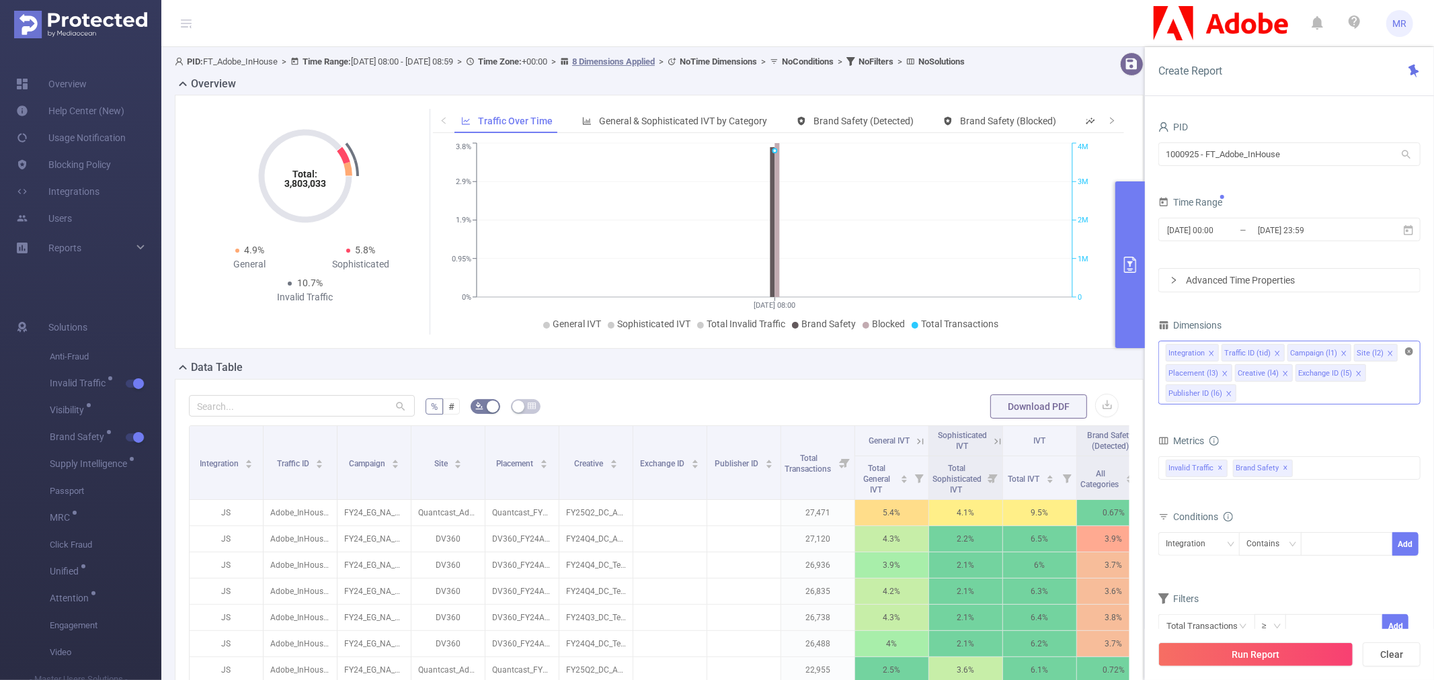
click at [1406, 350] on icon "icon: close-circle" at bounding box center [1409, 351] width 8 height 8
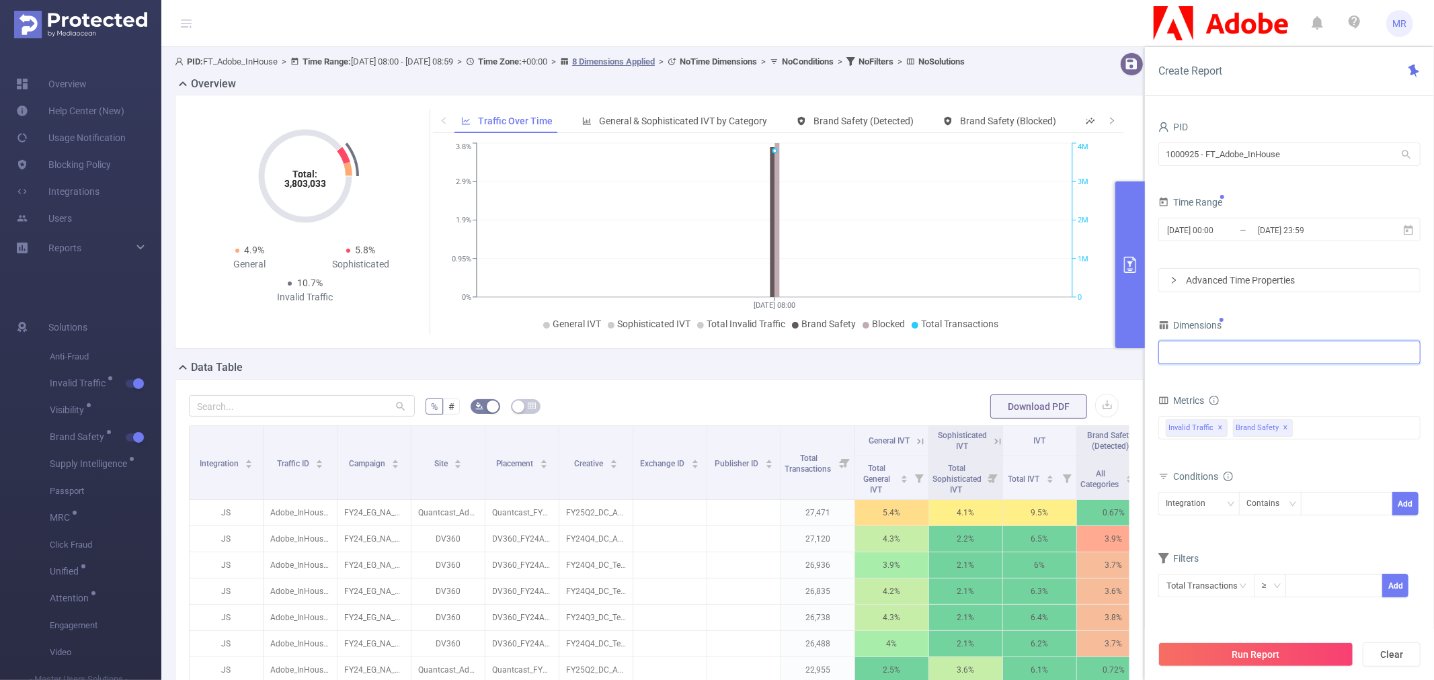
click at [1178, 350] on div at bounding box center [1288, 352] width 247 height 22
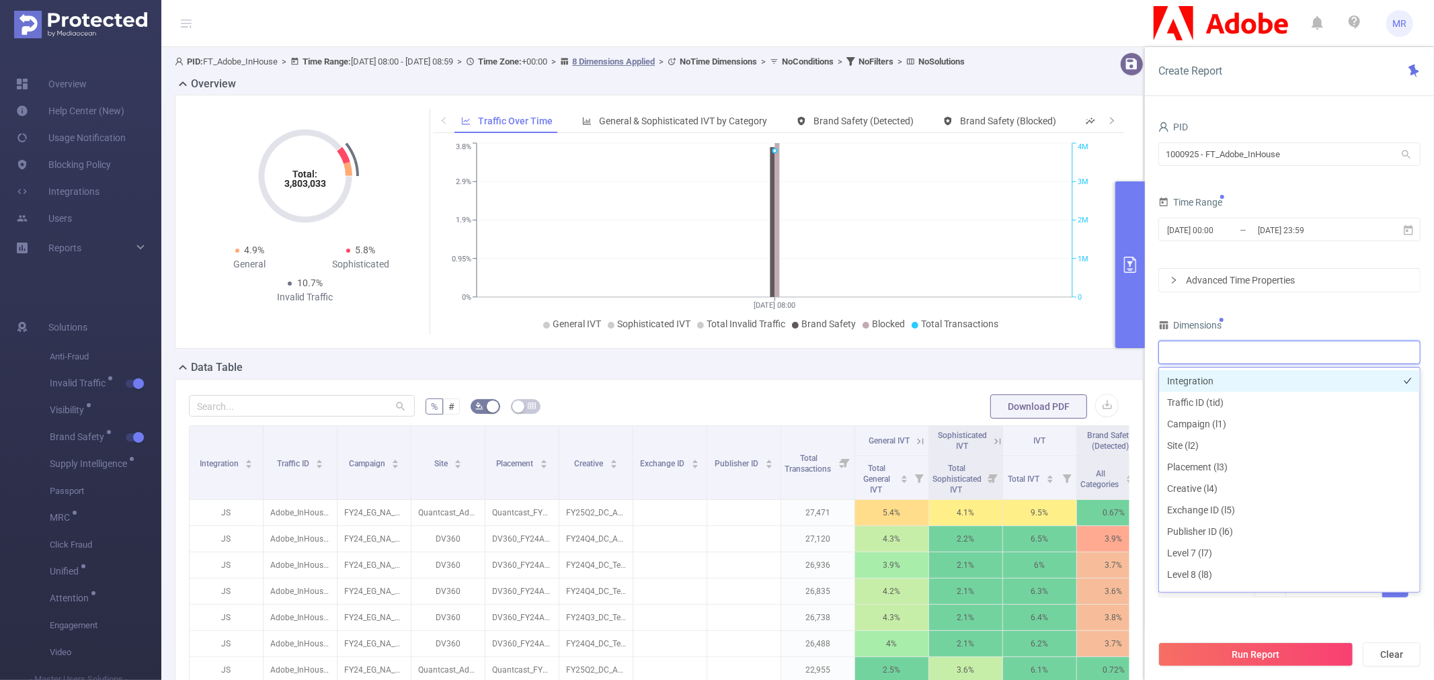
click at [1194, 378] on li "Integration" at bounding box center [1289, 381] width 261 height 22
click at [1248, 358] on div "Integration" at bounding box center [1288, 352] width 247 height 22
type input "host"
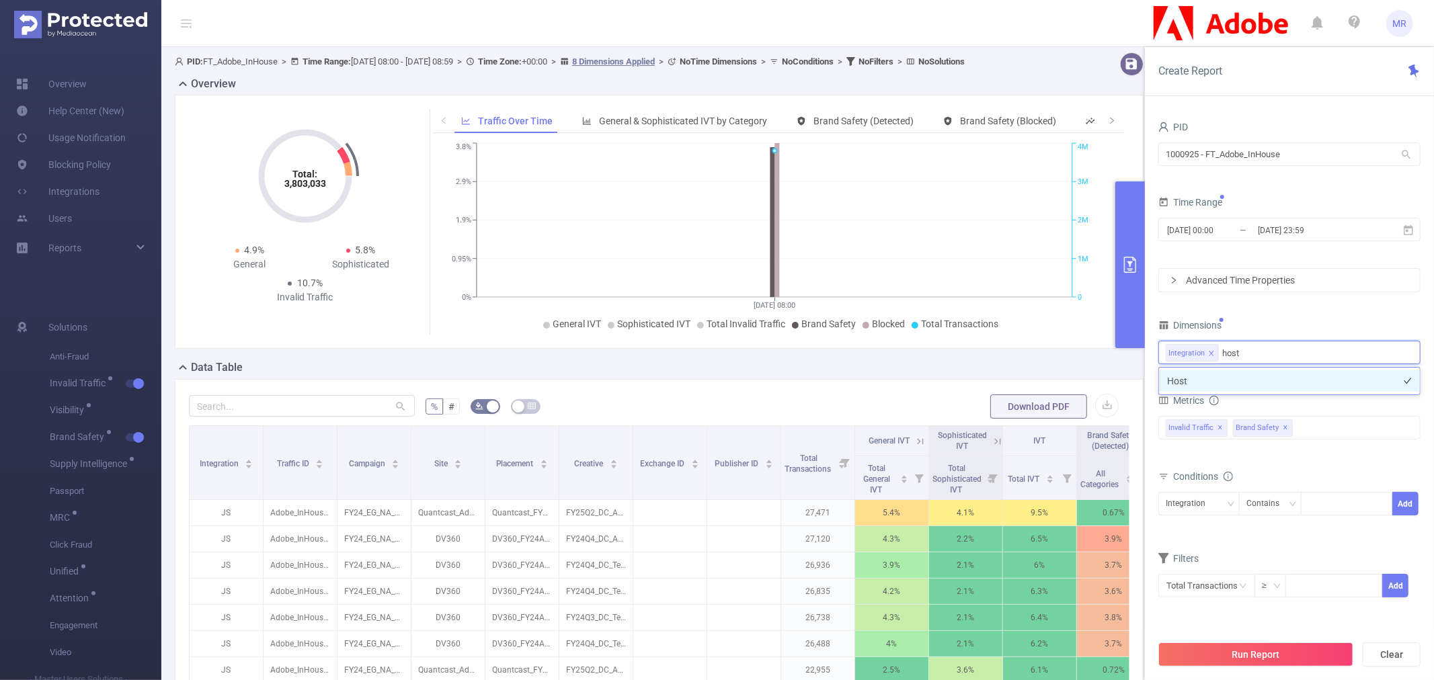
click at [1247, 374] on li "Host" at bounding box center [1289, 381] width 261 height 22
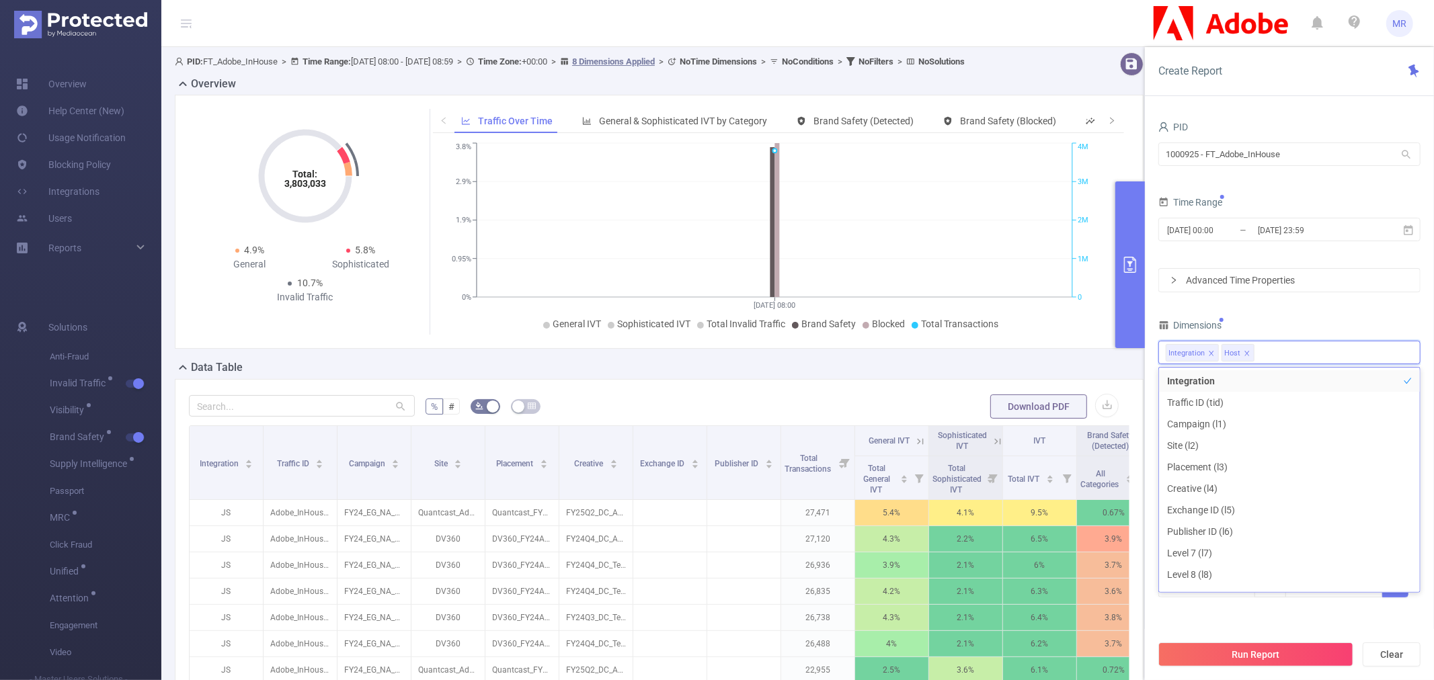
click at [1293, 309] on div "PID 1000925 - FT_Adobe_InHouse 1000925 - FT_Adobe_InHouse Time Range 2025-09-16…" at bounding box center [1289, 366] width 262 height 497
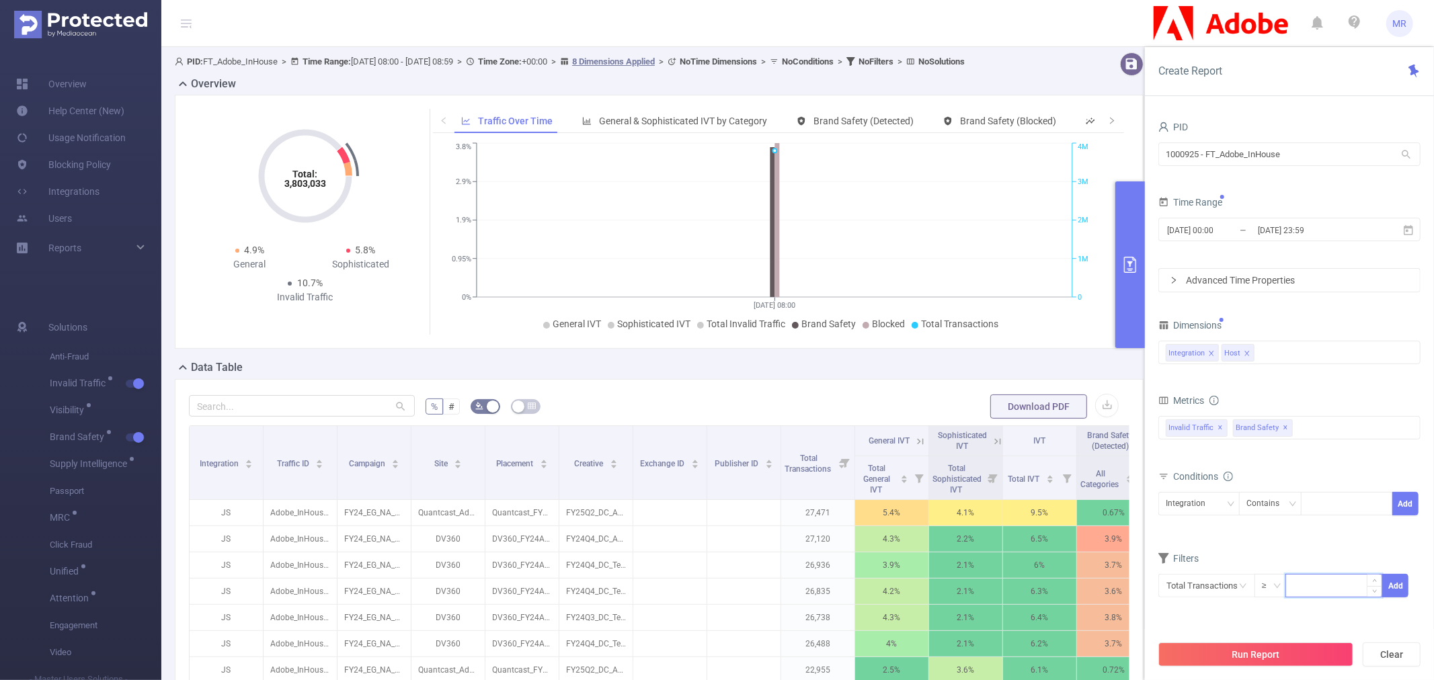
click at [1307, 587] on input at bounding box center [1333, 585] width 95 height 20
type input "100,000"
click at [1294, 653] on button "Run Report" at bounding box center [1255, 655] width 195 height 24
click at [1321, 465] on div "Metrics total Total General IVT Data Centers Disclosed Bots Known Crawlers Irre…" at bounding box center [1289, 428] width 262 height 75
click at [1329, 614] on button "Cancel" at bounding box center [1317, 615] width 39 height 16
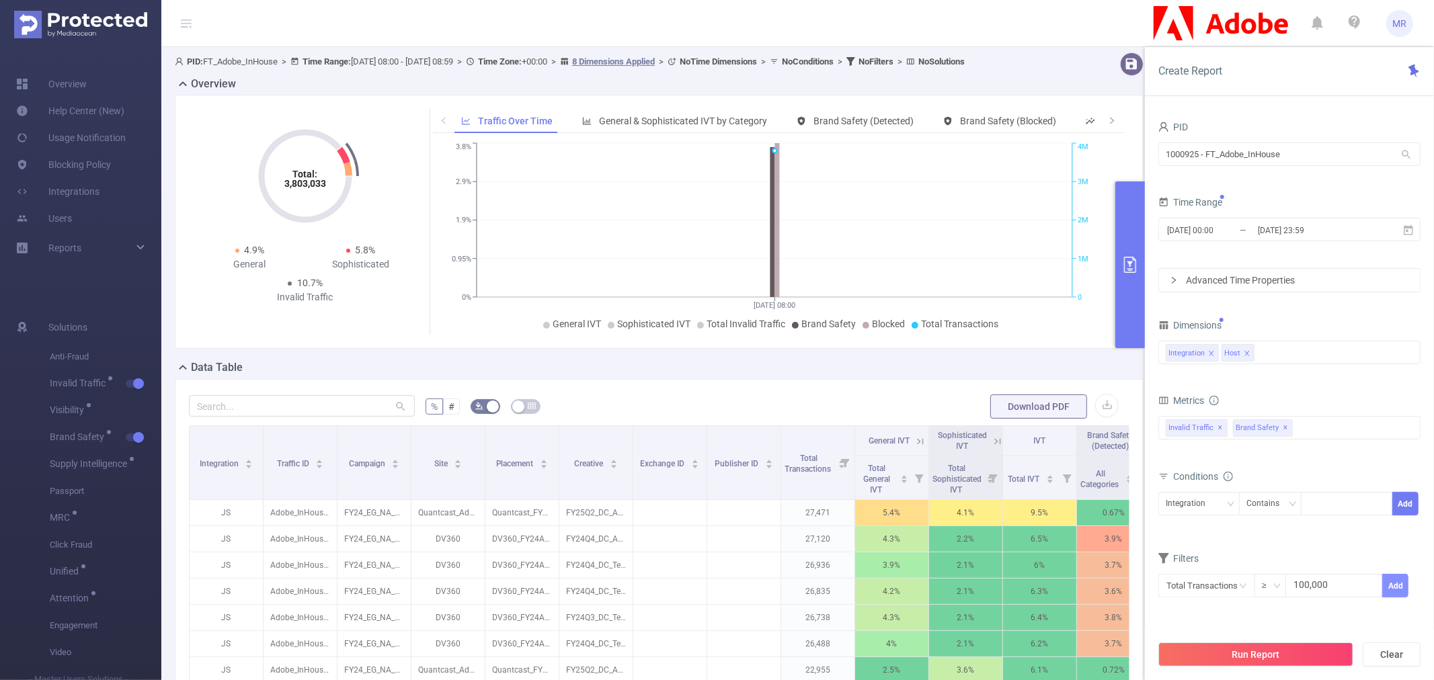
click at [1402, 583] on button "Add" at bounding box center [1395, 586] width 26 height 24
click at [1299, 657] on button "Run Report" at bounding box center [1255, 655] width 195 height 24
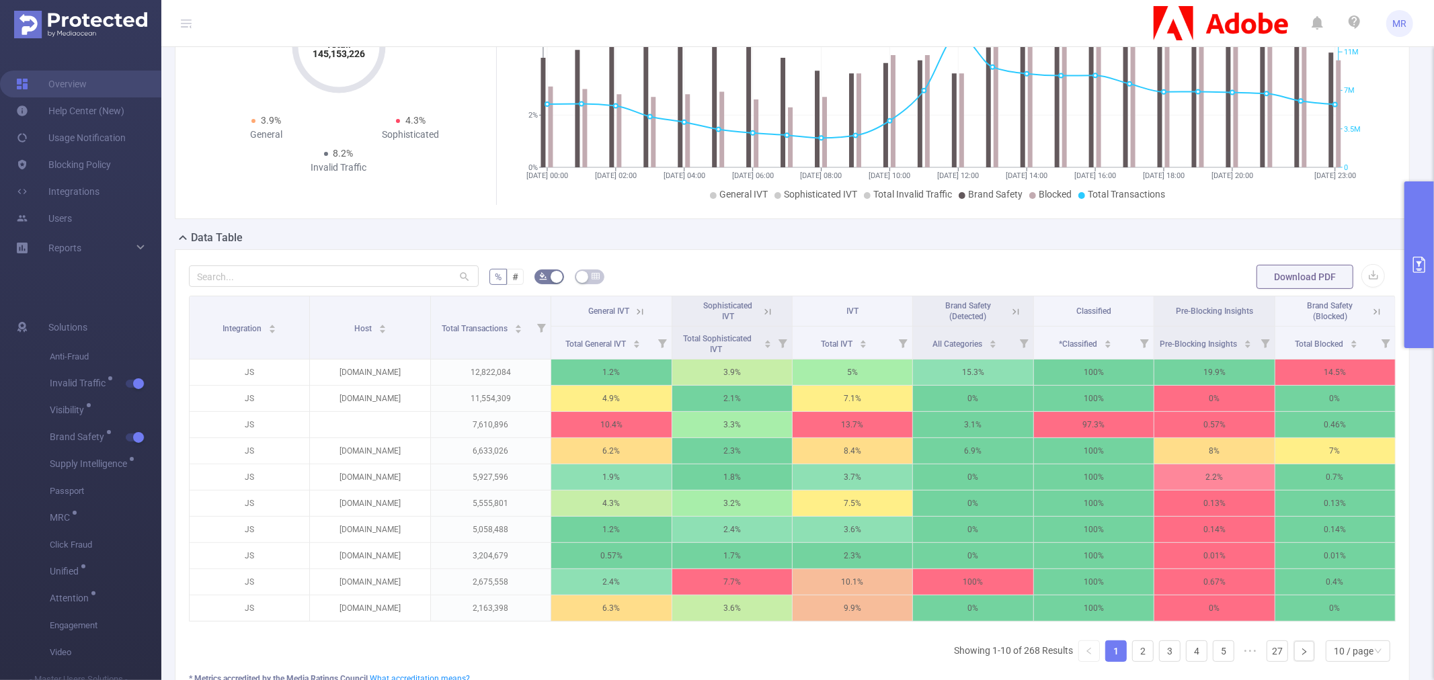
scroll to position [149, 0]
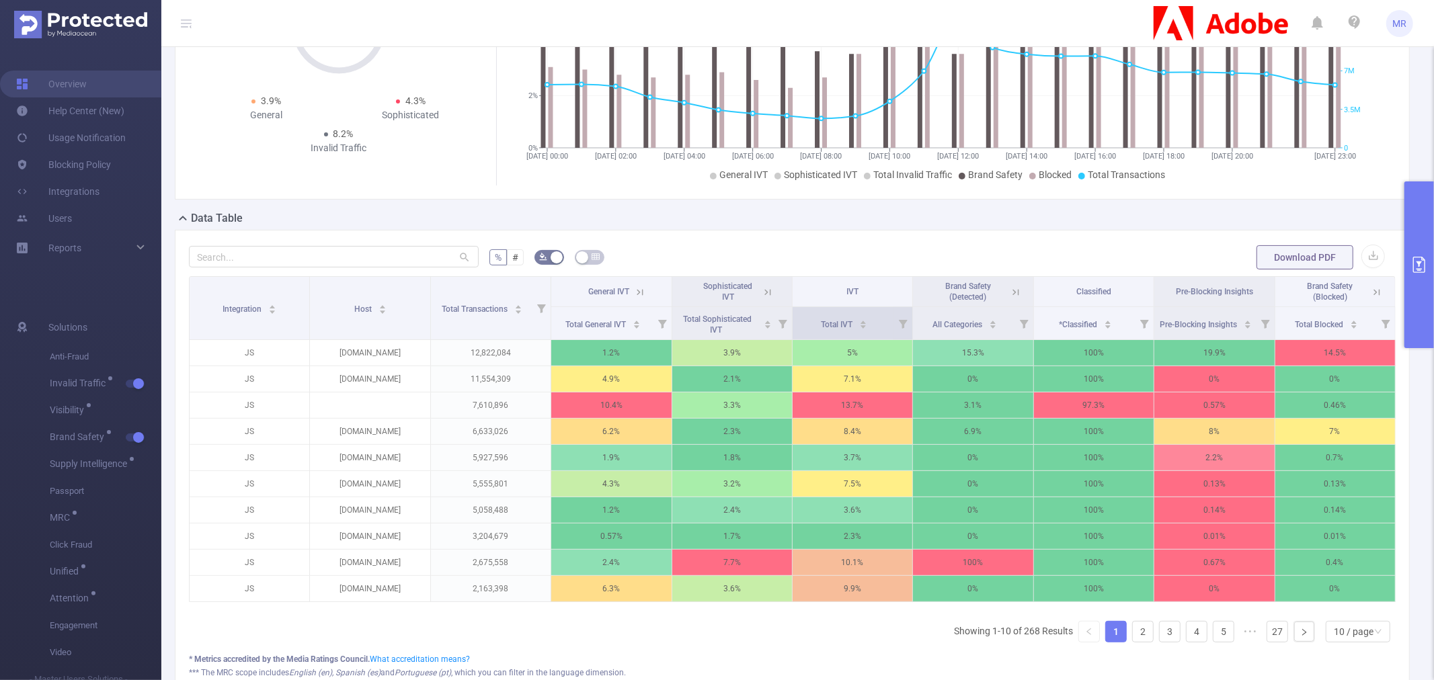
click at [899, 325] on icon at bounding box center [903, 324] width 9 height 9
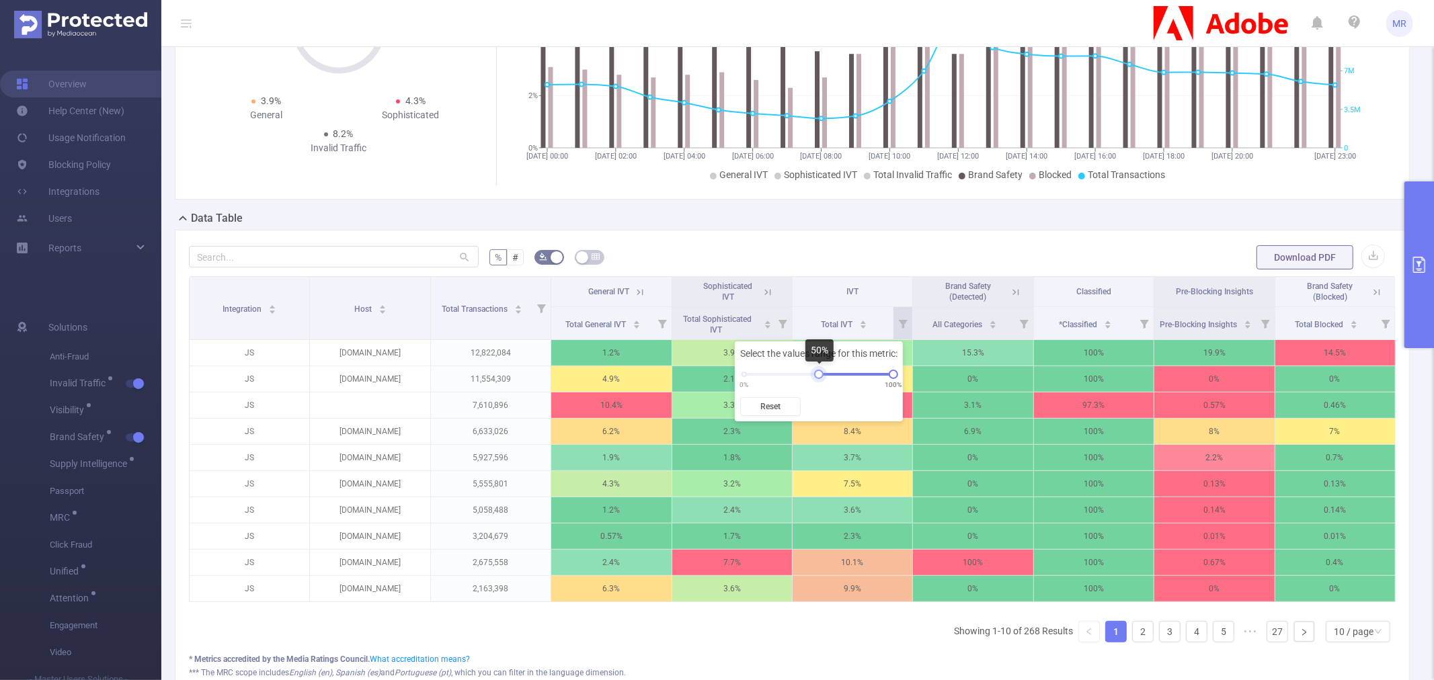
drag, startPoint x: 744, startPoint y: 373, endPoint x: 821, endPoint y: 372, distance: 76.6
click at [821, 372] on div at bounding box center [818, 374] width 9 height 9
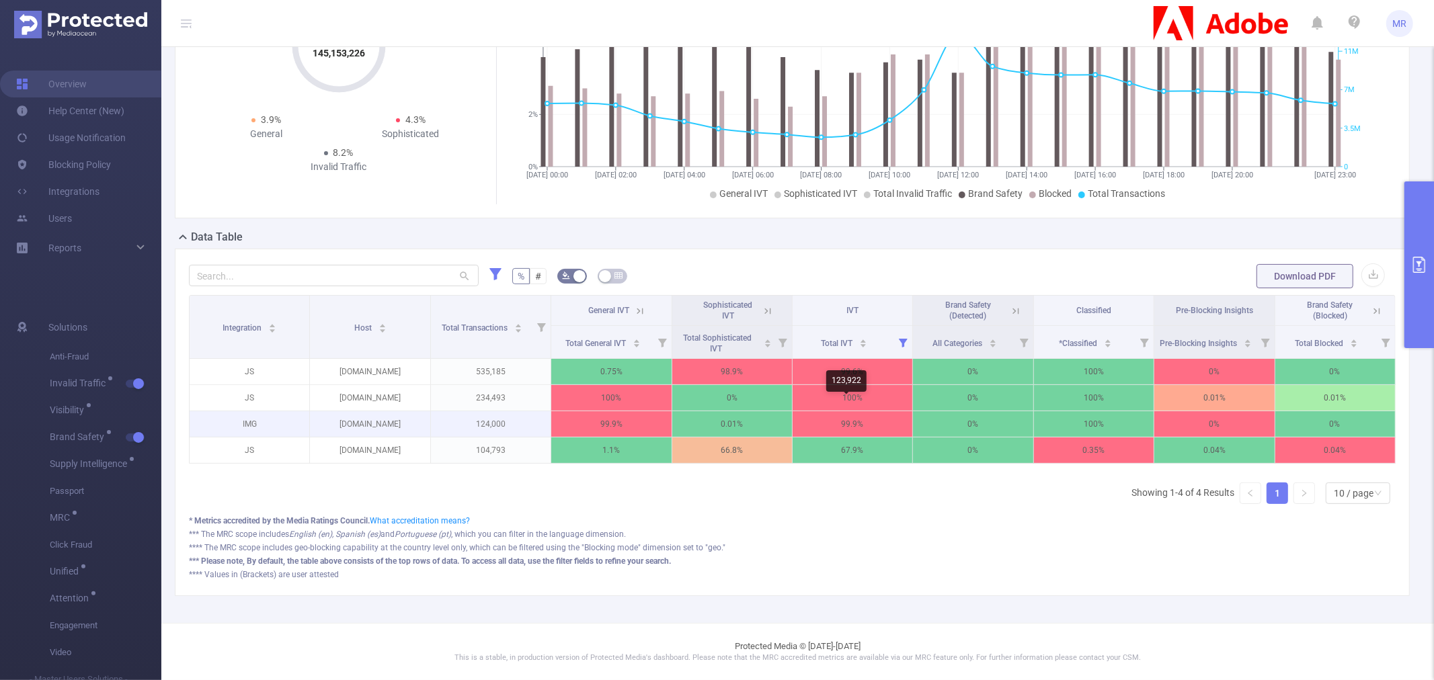
scroll to position [0, 0]
